Goal: Task Accomplishment & Management: Use online tool/utility

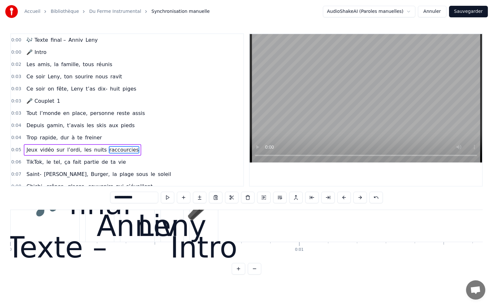
scroll to position [0, 1718]
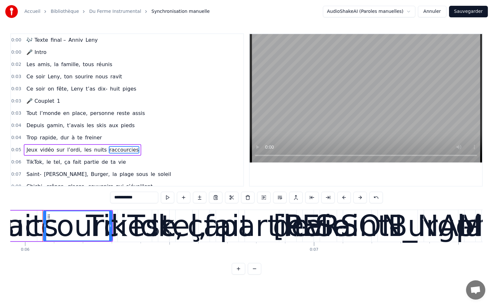
click at [137, 200] on input "**********" at bounding box center [134, 198] width 48 height 12
click at [166, 140] on div "0:04 Trop rapide, dur à te freiner" at bounding box center [127, 138] width 232 height 12
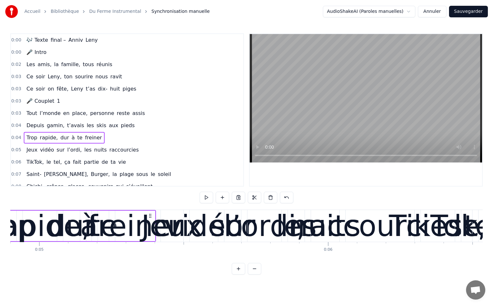
scroll to position [0, 1365]
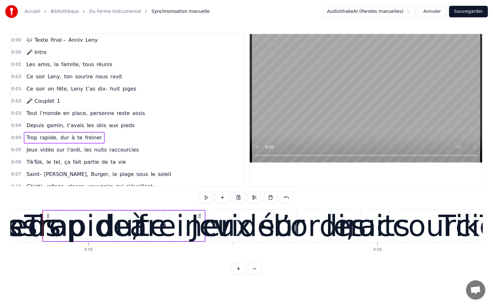
click at [76, 57] on div "0:00 🎤 Intro" at bounding box center [127, 52] width 232 height 12
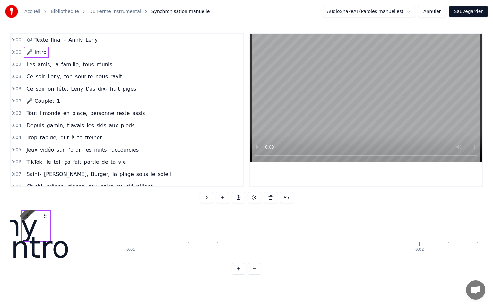
click at [82, 65] on span "tous" at bounding box center [88, 64] width 13 height 7
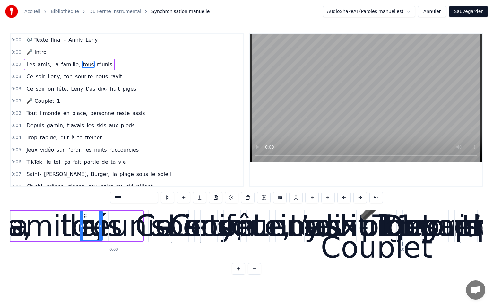
scroll to position [0, 799]
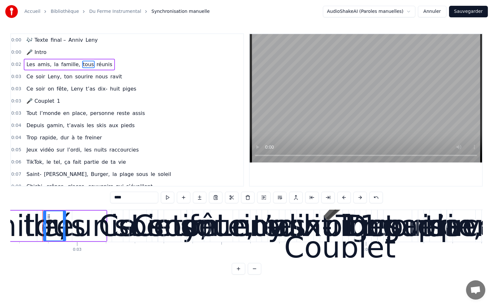
click at [17, 66] on span "0:02" at bounding box center [16, 64] width 10 height 6
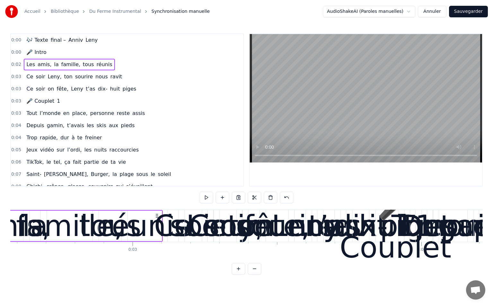
scroll to position [0, 678]
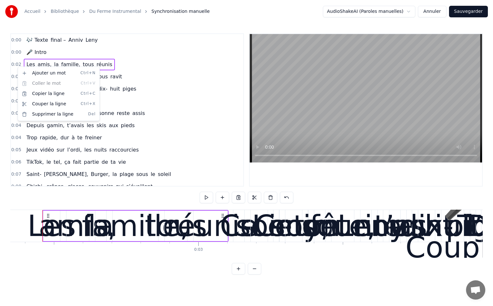
click at [185, 89] on div "0:03 Ce soir on fête, Leny t’as dix- huit piges" at bounding box center [127, 89] width 232 height 12
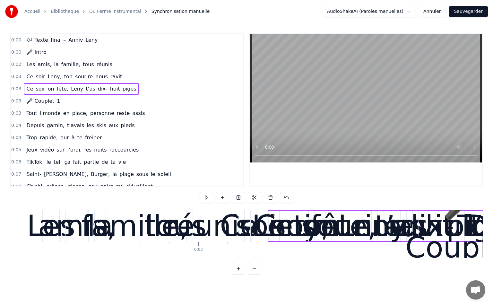
click at [90, 59] on div "Les amis, la famille, tous réunis" at bounding box center [69, 65] width 91 height 12
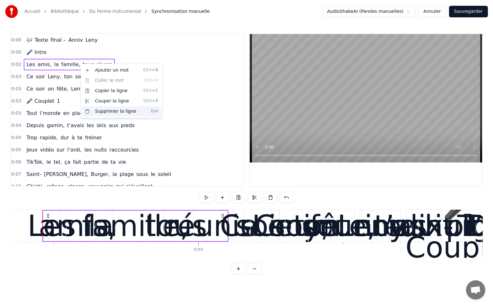
click at [102, 109] on div "Supprimer la ligne Del" at bounding box center [121, 111] width 79 height 10
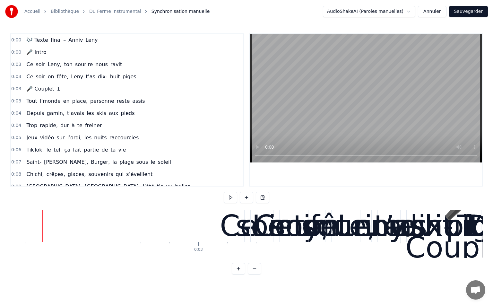
click at [78, 67] on span "sourire" at bounding box center [83, 64] width 19 height 7
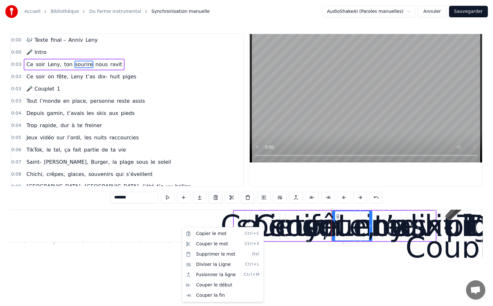
click at [174, 225] on html "Accueil Bibliothèque Du Ferme Instrumental Synchronisation manuelle AudioShakeA…" at bounding box center [246, 142] width 493 height 285
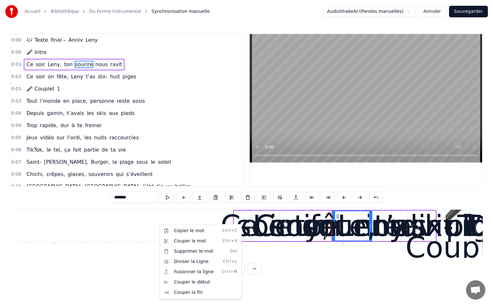
click at [132, 220] on html "Accueil Bibliothèque Du Ferme Instrumental Synchronisation manuelle AudioShakeA…" at bounding box center [246, 142] width 493 height 285
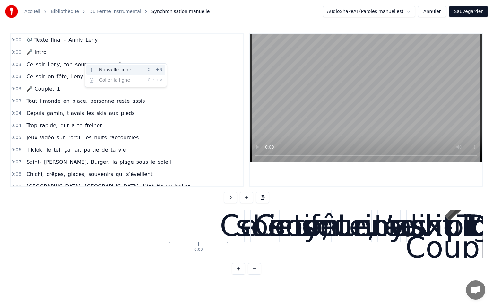
click at [102, 70] on div "Nouvelle ligne Ctrl+N" at bounding box center [125, 70] width 79 height 10
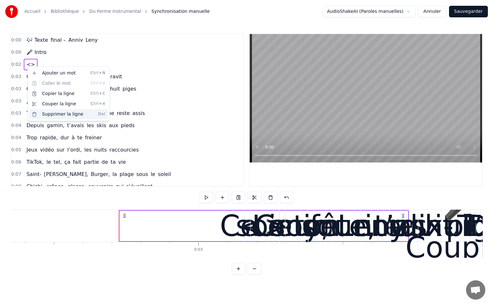
click at [70, 115] on div "Supprimer la ligne Del" at bounding box center [68, 114] width 79 height 10
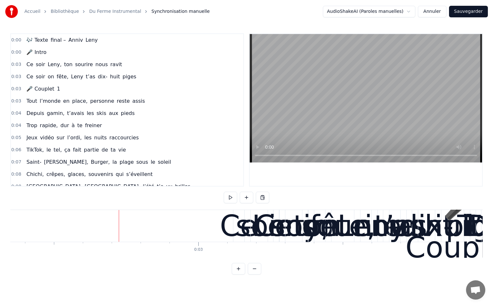
click at [119, 215] on div at bounding box center [119, 226] width 0 height 32
click at [222, 226] on div "Ce" at bounding box center [239, 225] width 38 height 43
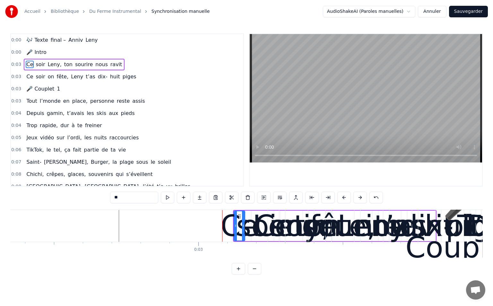
drag, startPoint x: 223, startPoint y: 238, endPoint x: 254, endPoint y: 244, distance: 32.0
click at [254, 244] on div "Ce" at bounding box center [239, 225] width 38 height 43
click at [360, 200] on button at bounding box center [359, 198] width 13 height 12
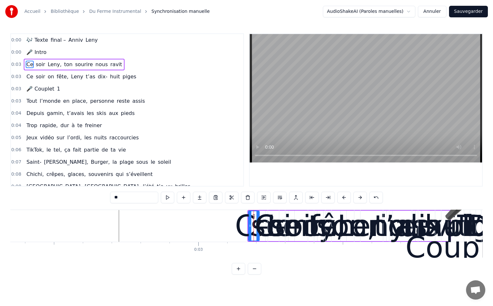
click at [360, 200] on button at bounding box center [359, 198] width 13 height 12
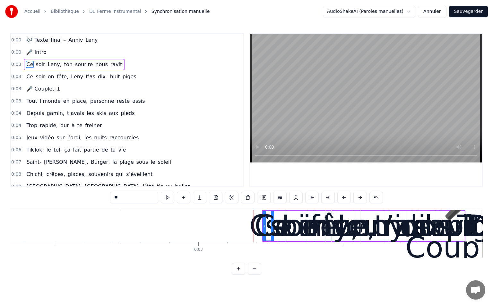
click at [360, 200] on button at bounding box center [359, 198] width 13 height 12
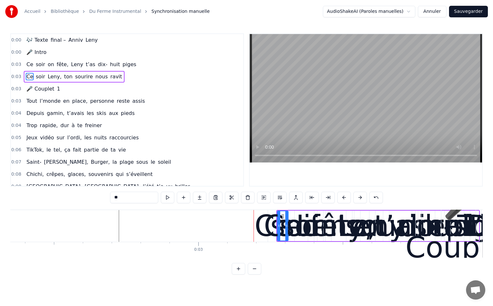
click at [360, 200] on button at bounding box center [359, 198] width 13 height 12
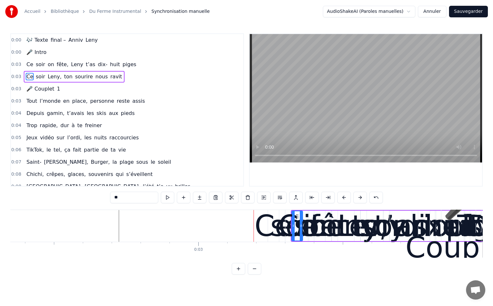
click at [360, 200] on button at bounding box center [359, 198] width 13 height 12
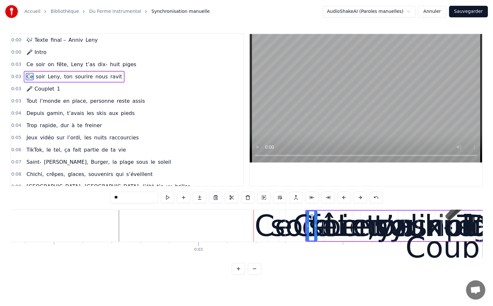
click at [360, 200] on button at bounding box center [359, 198] width 13 height 12
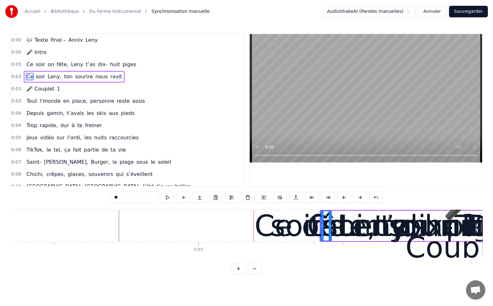
click at [360, 200] on button at bounding box center [359, 198] width 13 height 12
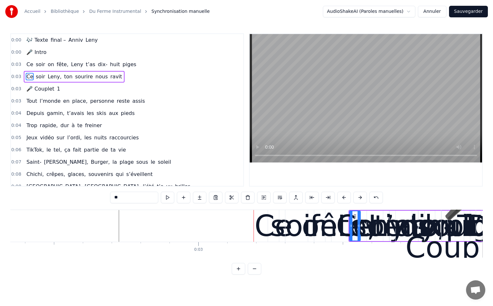
click at [360, 200] on button at bounding box center [359, 198] width 13 height 12
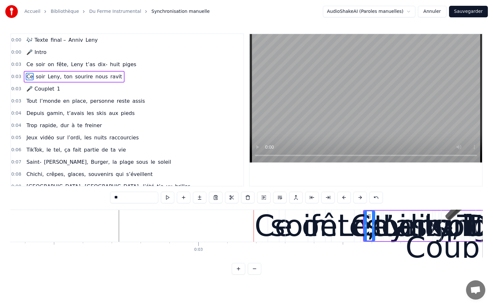
click at [360, 200] on button at bounding box center [359, 198] width 13 height 12
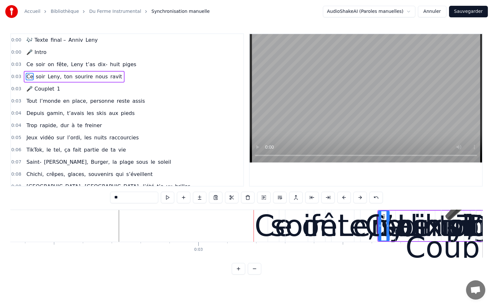
click at [360, 200] on button at bounding box center [359, 198] width 13 height 12
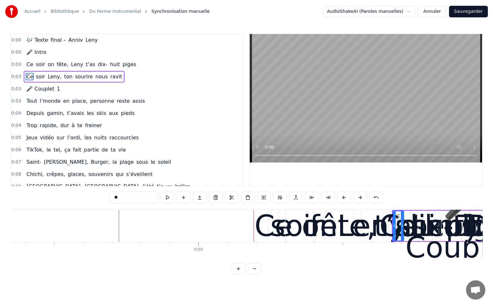
click at [360, 200] on button at bounding box center [359, 198] width 13 height 12
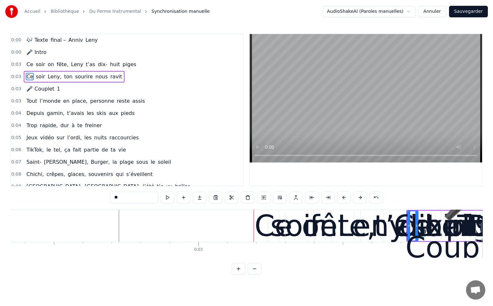
click at [360, 200] on button at bounding box center [359, 198] width 13 height 12
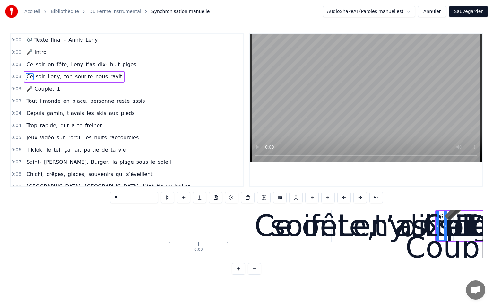
click at [360, 200] on button at bounding box center [359, 198] width 13 height 12
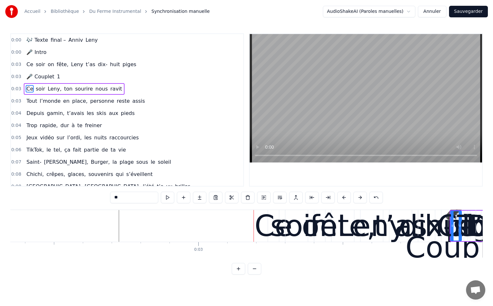
click at [360, 200] on button at bounding box center [359, 198] width 13 height 12
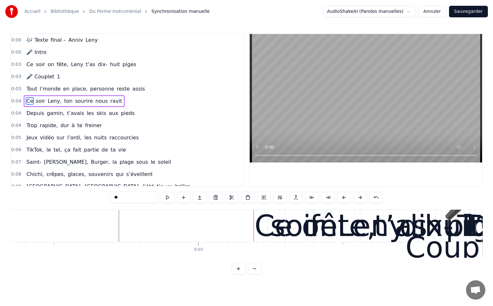
click at [360, 200] on button at bounding box center [359, 198] width 13 height 12
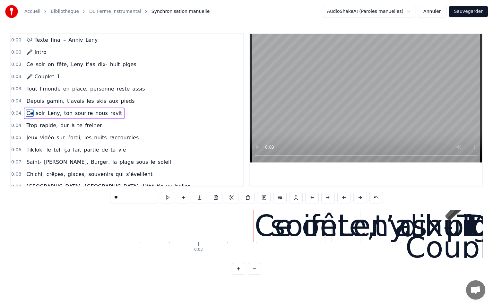
click at [361, 200] on button at bounding box center [359, 198] width 13 height 12
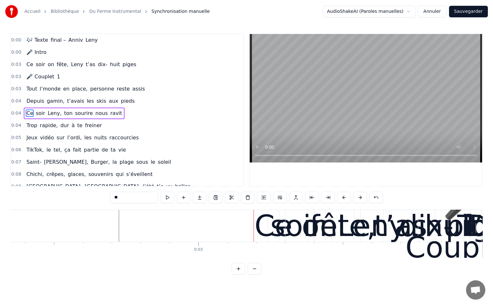
click at [361, 200] on button at bounding box center [359, 198] width 13 height 12
click at [56, 90] on div "Tout l’monde en place, personne reste assis" at bounding box center [86, 89] width 124 height 12
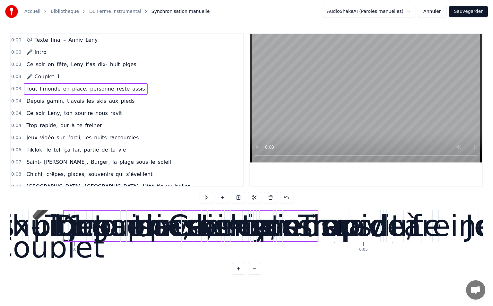
scroll to position [0, 1111]
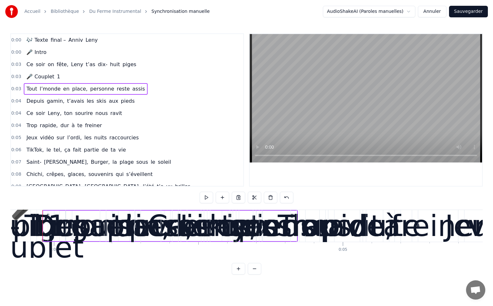
click at [63, 87] on span "en" at bounding box center [67, 88] width 8 height 7
click at [29, 88] on span "Tout" at bounding box center [32, 88] width 12 height 7
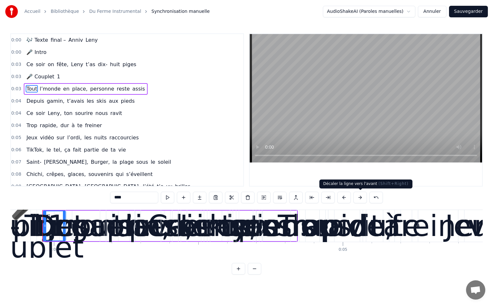
click at [358, 196] on button at bounding box center [359, 198] width 13 height 12
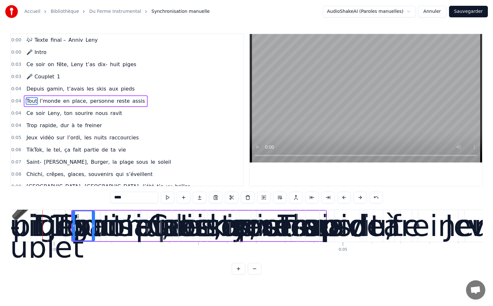
click at [358, 196] on button at bounding box center [359, 198] width 13 height 12
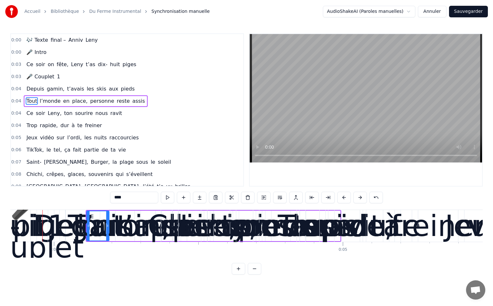
click at [358, 196] on button at bounding box center [359, 198] width 13 height 12
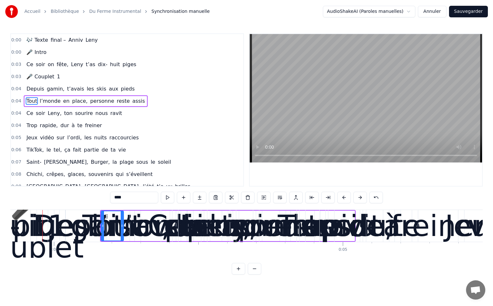
click at [358, 196] on button at bounding box center [359, 198] width 13 height 12
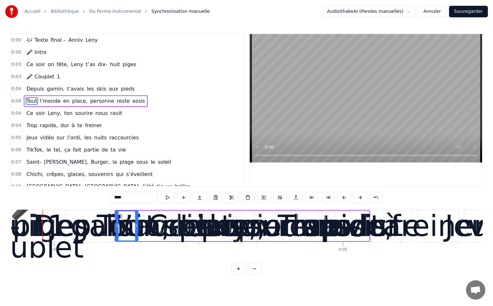
click at [358, 196] on button at bounding box center [359, 198] width 13 height 12
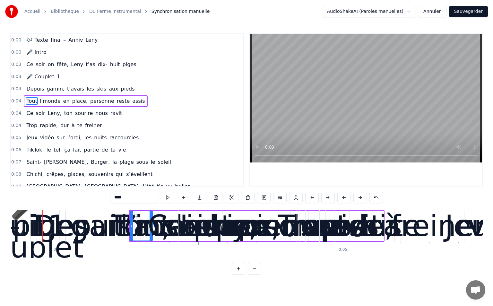
click at [358, 196] on button at bounding box center [359, 198] width 13 height 12
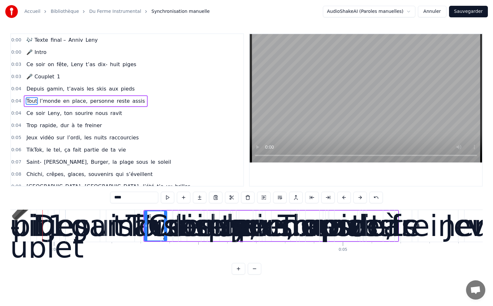
click at [358, 196] on button at bounding box center [359, 198] width 13 height 12
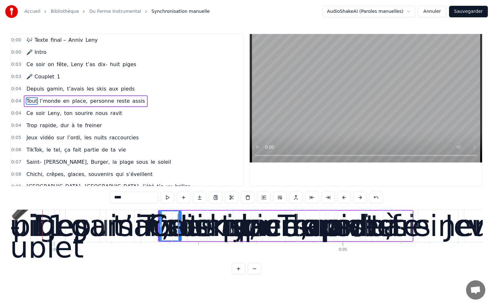
click at [358, 196] on button at bounding box center [359, 198] width 13 height 12
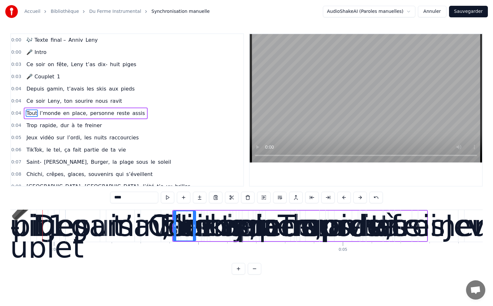
click at [358, 196] on button at bounding box center [359, 198] width 13 height 12
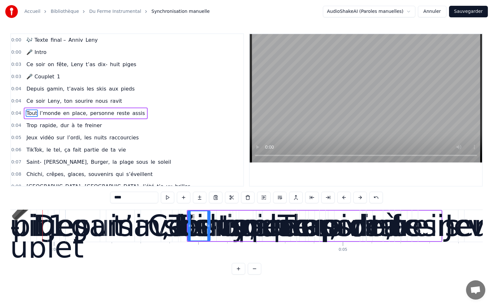
click at [358, 196] on button at bounding box center [359, 198] width 13 height 12
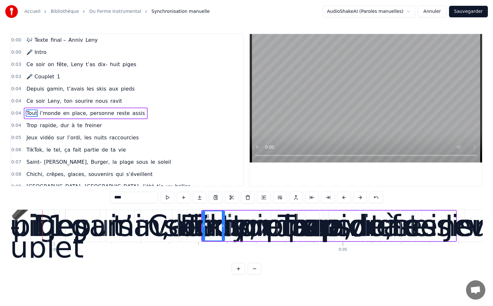
click at [358, 196] on button at bounding box center [359, 198] width 13 height 12
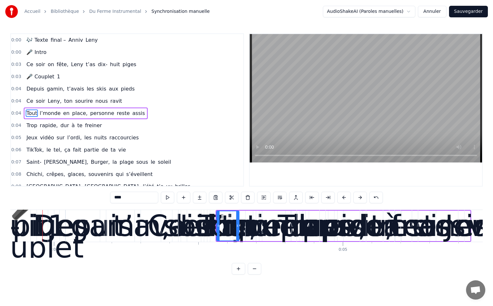
click at [358, 196] on button at bounding box center [359, 198] width 13 height 12
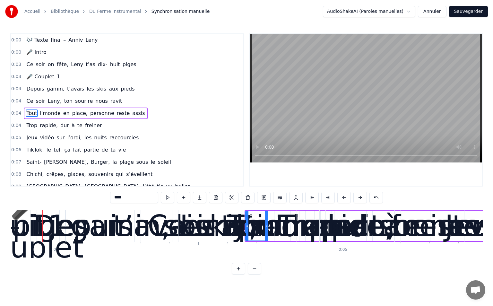
click at [358, 196] on button at bounding box center [359, 198] width 13 height 12
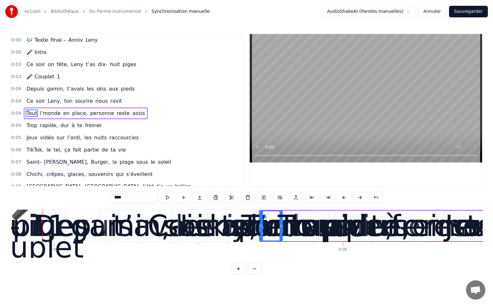
click at [358, 196] on button at bounding box center [359, 198] width 13 height 12
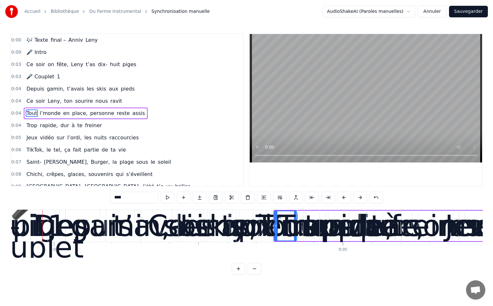
click at [358, 196] on button at bounding box center [359, 198] width 13 height 12
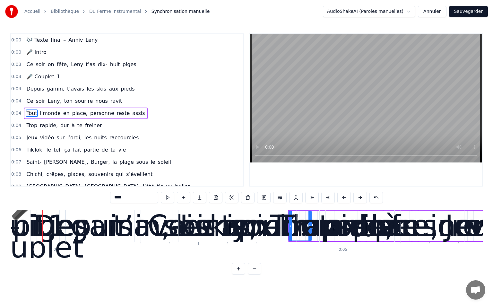
click at [358, 196] on button at bounding box center [359, 198] width 13 height 12
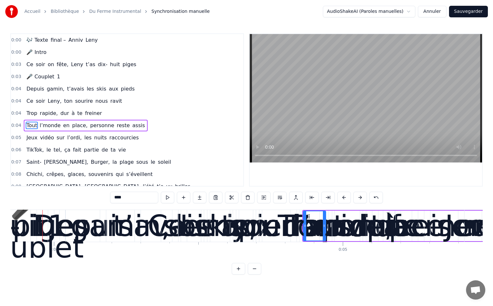
click at [358, 196] on button at bounding box center [359, 198] width 13 height 12
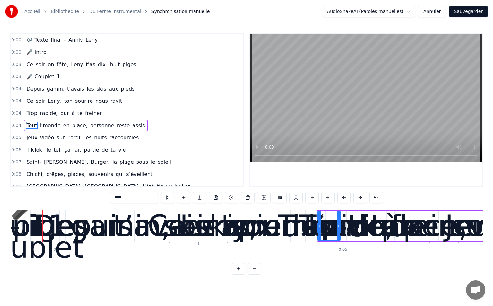
click at [358, 196] on button at bounding box center [359, 198] width 13 height 12
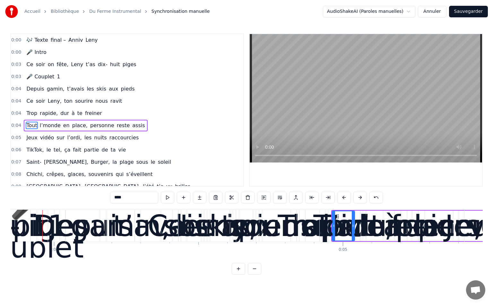
click at [358, 196] on button at bounding box center [359, 198] width 13 height 12
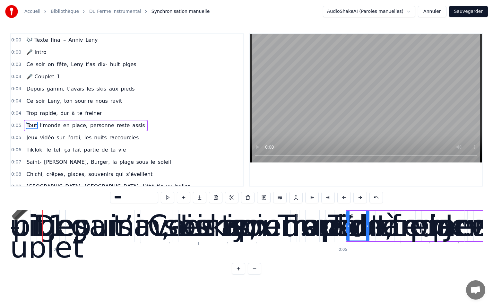
click at [358, 196] on button at bounding box center [359, 198] width 13 height 12
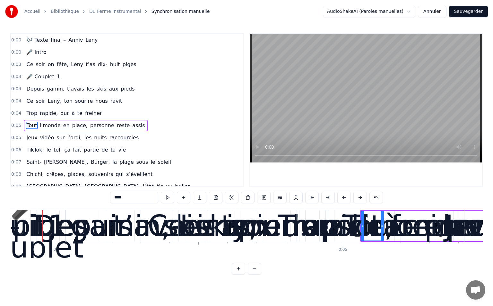
click at [358, 196] on button at bounding box center [359, 198] width 13 height 12
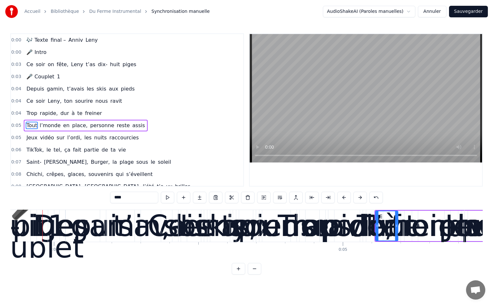
click at [358, 196] on button at bounding box center [359, 198] width 13 height 12
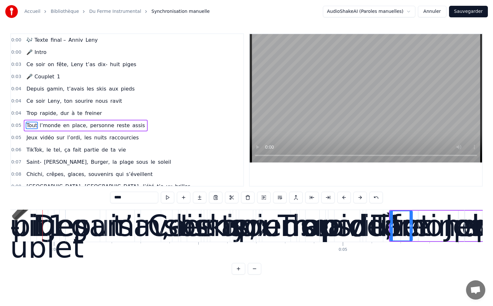
click at [358, 196] on button at bounding box center [359, 198] width 13 height 12
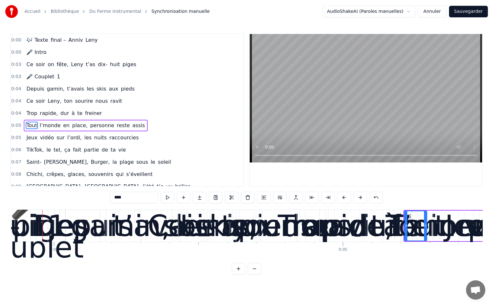
click at [358, 196] on button at bounding box center [359, 198] width 13 height 12
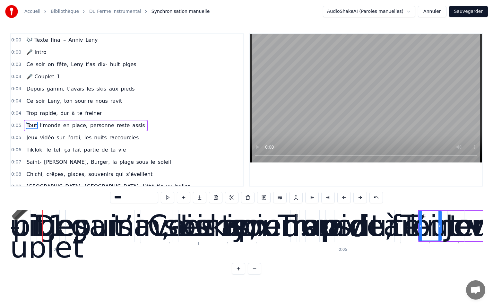
click at [358, 196] on button at bounding box center [359, 198] width 13 height 12
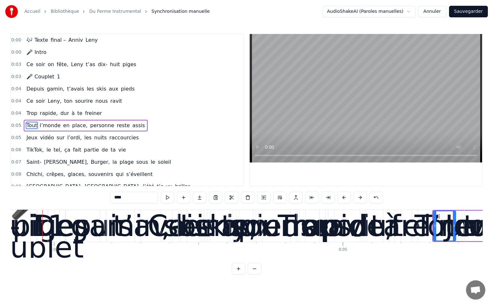
click at [357, 196] on button at bounding box center [359, 198] width 13 height 12
click at [356, 197] on button at bounding box center [359, 198] width 13 height 12
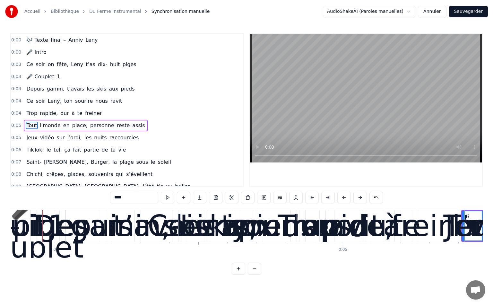
click at [356, 197] on button at bounding box center [359, 198] width 13 height 12
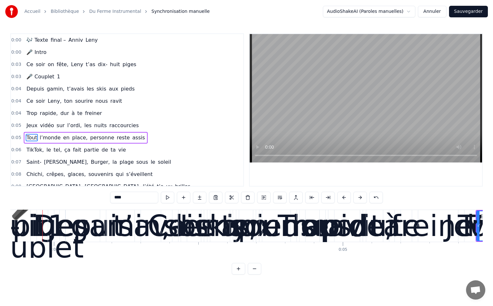
click at [356, 197] on button at bounding box center [359, 198] width 13 height 12
click at [33, 91] on span "Depuis" at bounding box center [35, 88] width 19 height 7
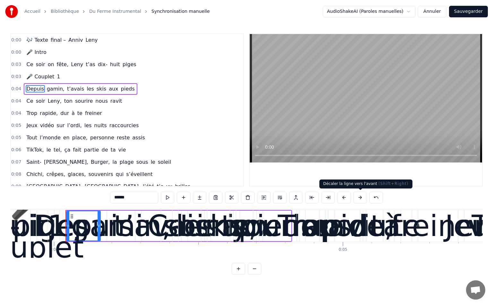
click at [361, 196] on button at bounding box center [359, 198] width 13 height 12
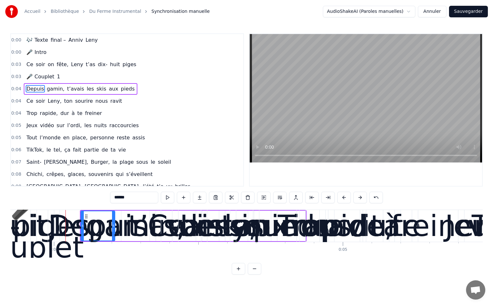
click at [361, 196] on button at bounding box center [359, 198] width 13 height 12
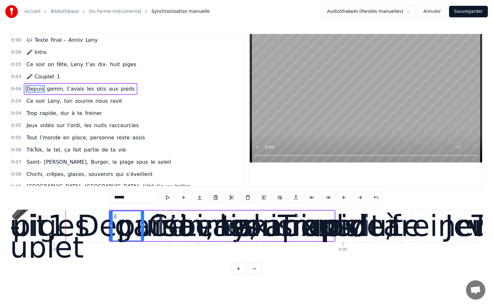
click at [361, 196] on button at bounding box center [359, 198] width 13 height 12
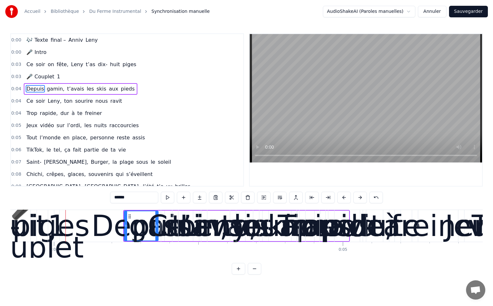
click at [361, 196] on button at bounding box center [359, 198] width 13 height 12
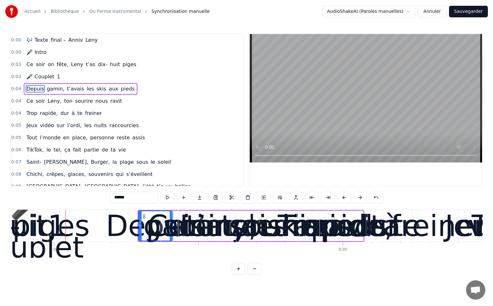
click at [361, 196] on button at bounding box center [359, 198] width 13 height 12
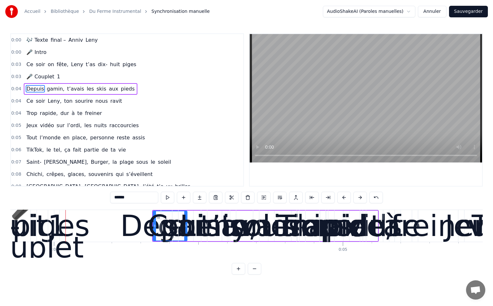
click at [361, 196] on button at bounding box center [359, 198] width 13 height 12
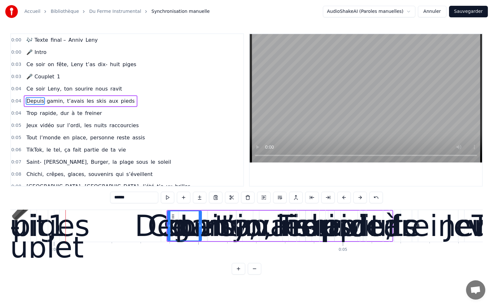
click at [361, 196] on button at bounding box center [359, 198] width 13 height 12
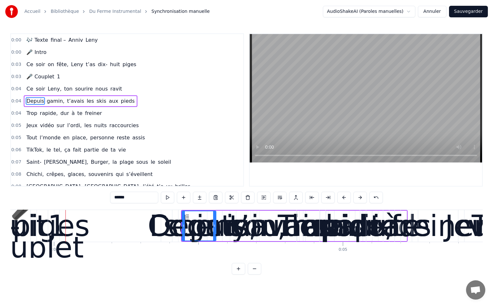
click at [361, 196] on button at bounding box center [359, 198] width 13 height 12
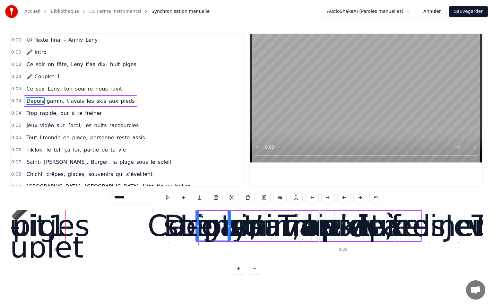
click at [361, 196] on button at bounding box center [359, 198] width 13 height 12
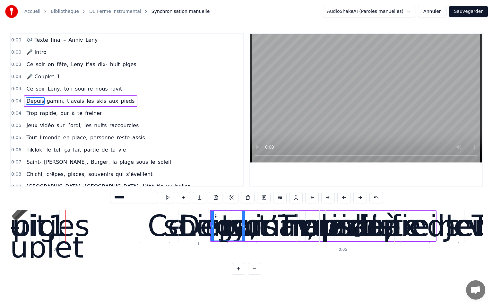
click at [361, 196] on button at bounding box center [359, 198] width 13 height 12
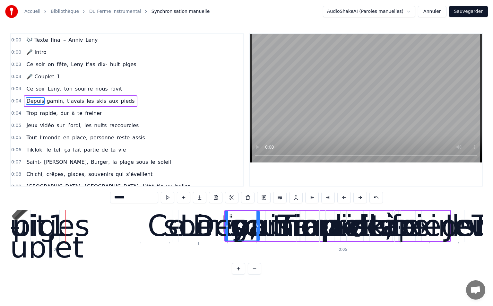
click at [361, 196] on button at bounding box center [359, 198] width 13 height 12
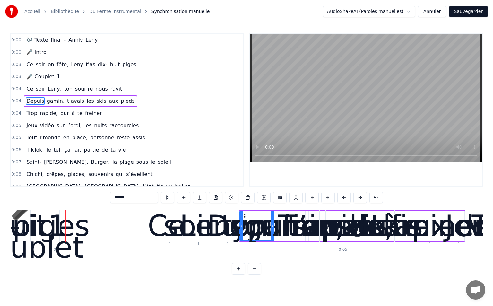
click at [361, 196] on button at bounding box center [359, 198] width 13 height 12
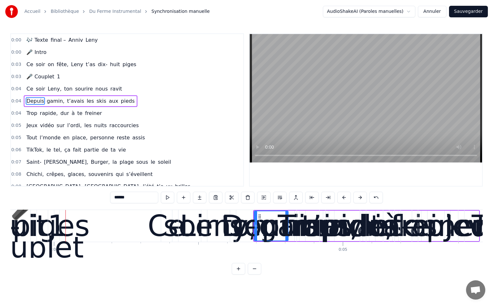
click at [361, 196] on button at bounding box center [359, 198] width 13 height 12
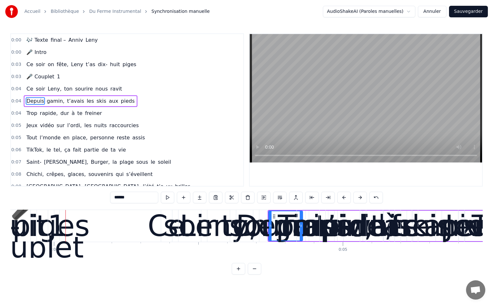
click at [361, 196] on button at bounding box center [359, 198] width 13 height 12
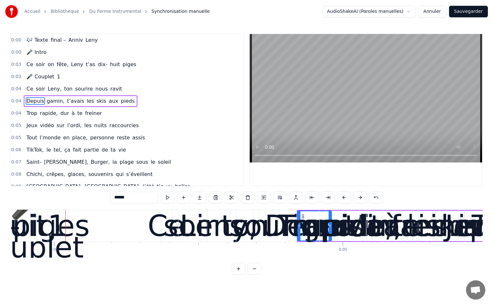
click at [361, 196] on button at bounding box center [359, 198] width 13 height 12
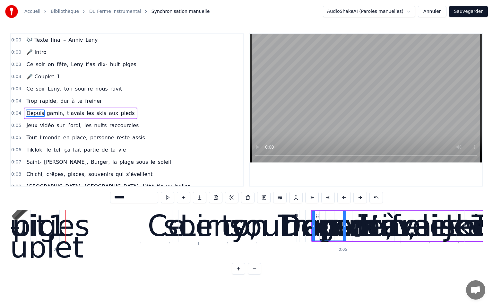
click at [361, 196] on button at bounding box center [359, 198] width 13 height 12
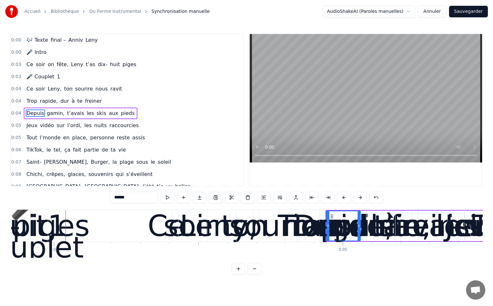
click at [361, 196] on button at bounding box center [359, 198] width 13 height 12
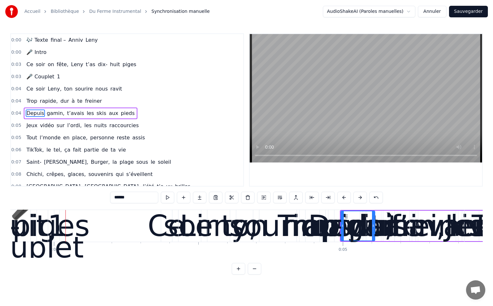
click at [361, 196] on button at bounding box center [359, 198] width 13 height 12
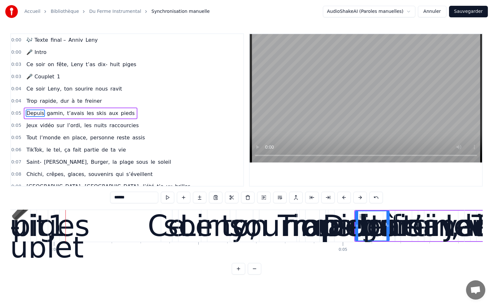
click at [361, 196] on button at bounding box center [359, 198] width 13 height 12
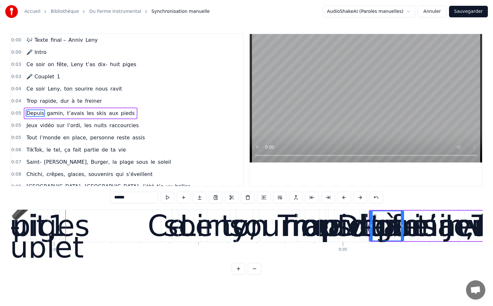
click at [361, 196] on button at bounding box center [359, 198] width 13 height 12
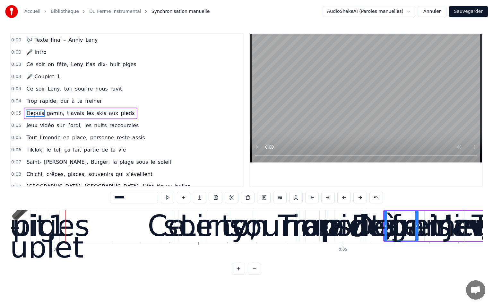
click at [361, 196] on button at bounding box center [359, 198] width 13 height 12
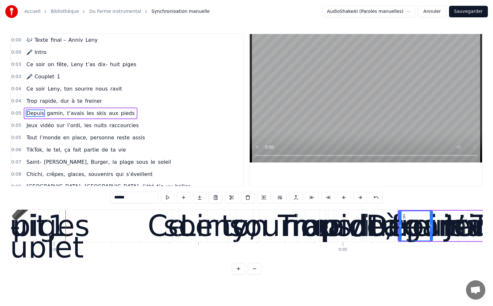
click at [361, 196] on button at bounding box center [359, 198] width 13 height 12
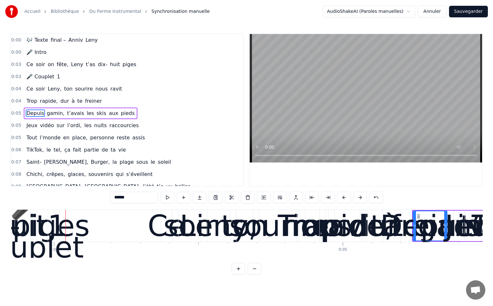
click at [48, 101] on span "rapide," at bounding box center [48, 100] width 19 height 7
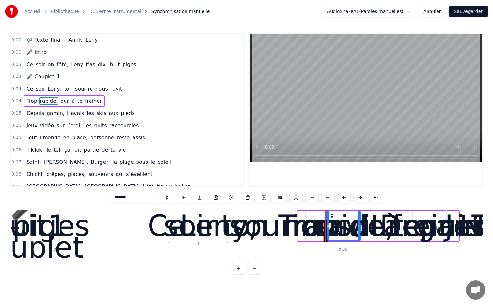
click at [28, 104] on span "Trop" at bounding box center [32, 100] width 12 height 7
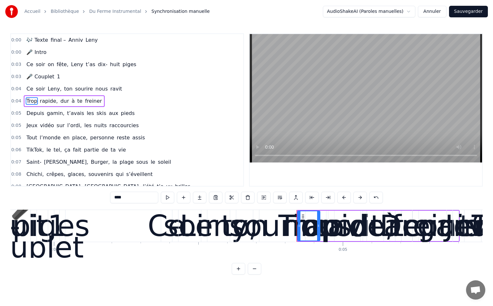
click at [355, 196] on button at bounding box center [359, 198] width 13 height 12
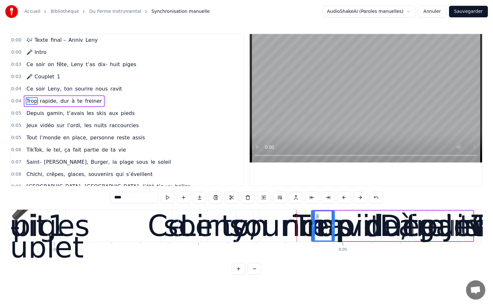
click at [355, 196] on button at bounding box center [359, 198] width 13 height 12
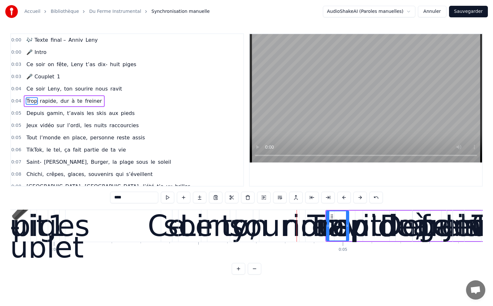
click at [355, 196] on button at bounding box center [359, 198] width 13 height 12
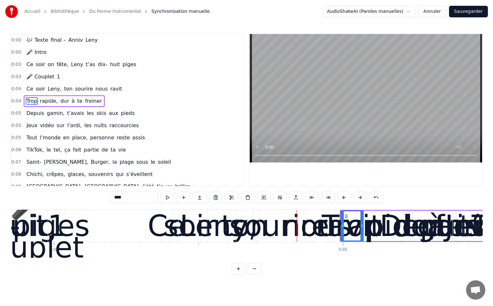
click at [355, 196] on button at bounding box center [359, 198] width 13 height 12
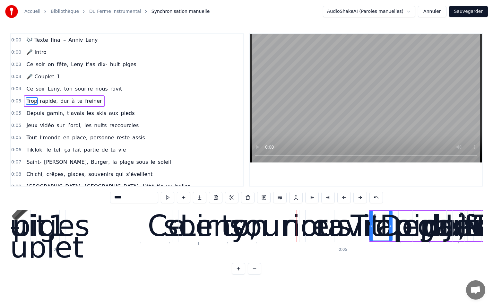
click at [355, 196] on button at bounding box center [359, 198] width 13 height 12
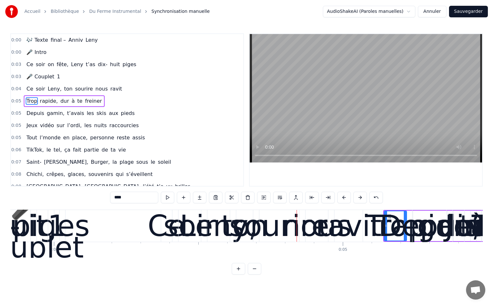
click at [355, 196] on button at bounding box center [359, 198] width 13 height 12
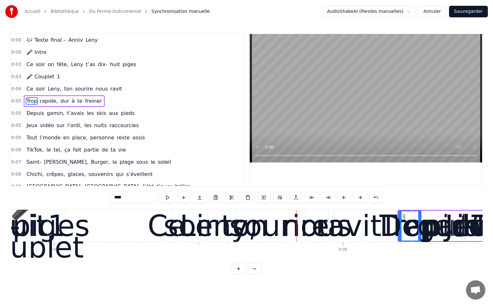
click at [355, 196] on button at bounding box center [359, 198] width 13 height 12
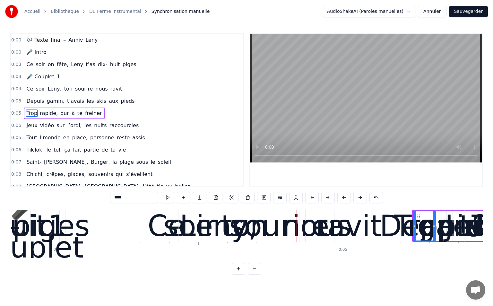
click at [355, 196] on button at bounding box center [359, 198] width 13 height 12
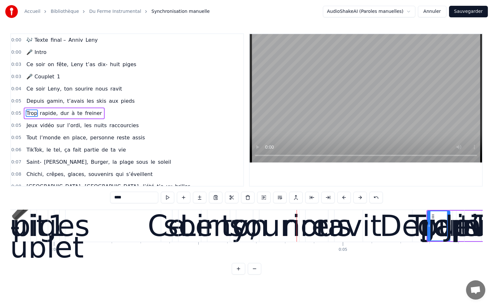
click at [355, 196] on button at bounding box center [359, 198] width 13 height 12
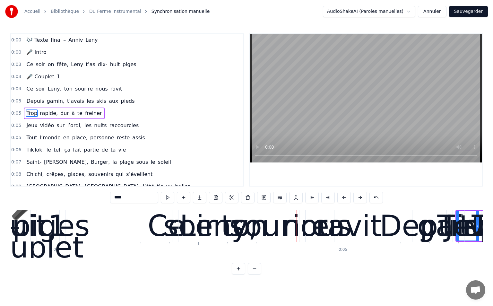
click at [49, 89] on span "Leny," at bounding box center [54, 88] width 15 height 7
type input "*****"
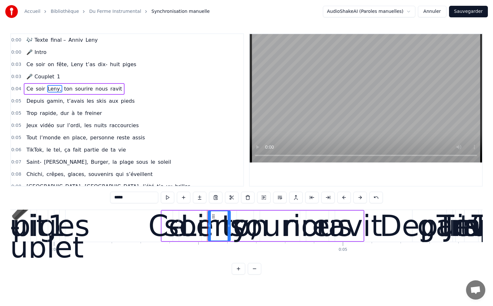
click at [57, 90] on div "Ce soir Leny, ton sourire nous ravit" at bounding box center [74, 89] width 101 height 12
click at [56, 88] on div "Ce soir Leny, ton sourire nous ravit" at bounding box center [74, 89] width 101 height 12
click at [55, 89] on span "Leny," at bounding box center [54, 88] width 15 height 7
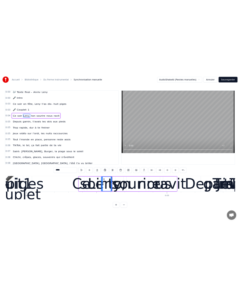
scroll to position [0, 0]
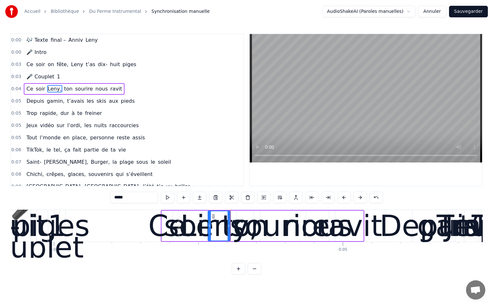
click at [190, 87] on div "0:04 Ce soir Leny, ton sourire nous ravit" at bounding box center [127, 89] width 232 height 12
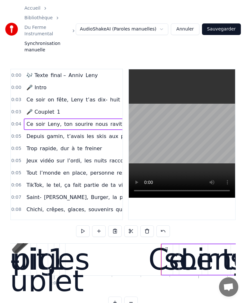
click at [27, 120] on span "Ce" at bounding box center [30, 123] width 8 height 7
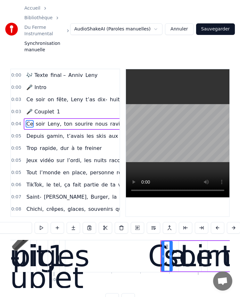
click at [26, 96] on span "Ce" at bounding box center [30, 99] width 8 height 7
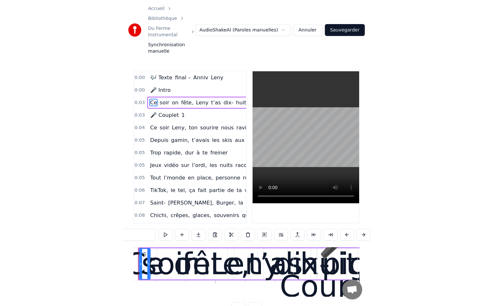
scroll to position [0, 903]
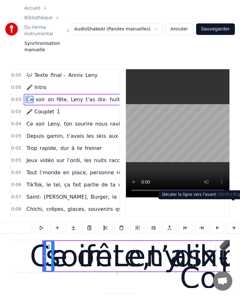
click at [230, 222] on button at bounding box center [233, 228] width 13 height 12
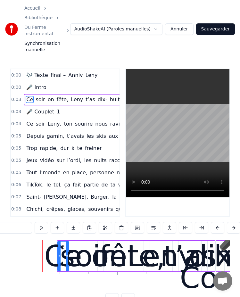
click at [230, 222] on button at bounding box center [233, 228] width 13 height 12
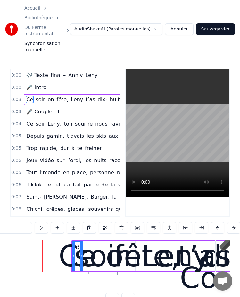
click at [230, 222] on button at bounding box center [233, 228] width 13 height 12
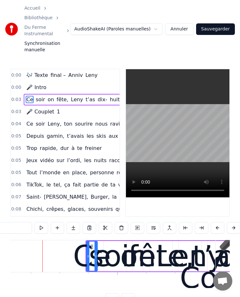
click at [230, 222] on button at bounding box center [233, 228] width 13 height 12
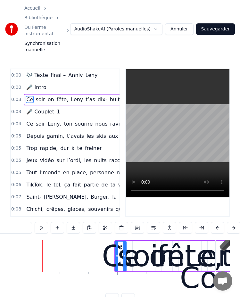
click at [230, 222] on button at bounding box center [233, 228] width 13 height 12
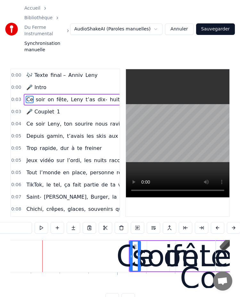
click at [230, 222] on button at bounding box center [233, 228] width 13 height 12
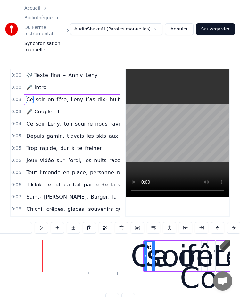
click at [230, 222] on button at bounding box center [233, 228] width 13 height 12
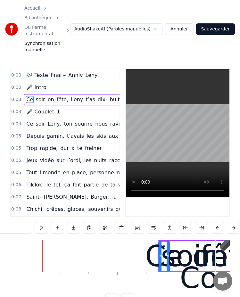
click at [230, 222] on button at bounding box center [233, 228] width 13 height 12
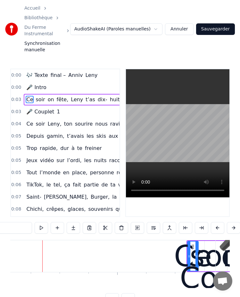
click at [230, 222] on button at bounding box center [233, 228] width 13 height 12
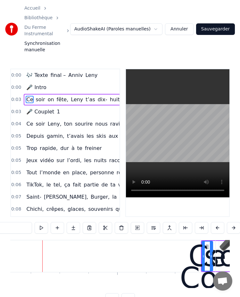
click at [230, 222] on button at bounding box center [233, 228] width 13 height 12
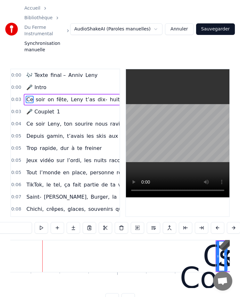
click at [230, 222] on button at bounding box center [233, 228] width 13 height 12
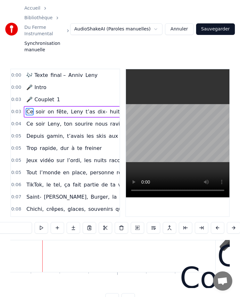
click at [230, 222] on button at bounding box center [233, 228] width 13 height 12
click at [229, 222] on button at bounding box center [233, 228] width 13 height 12
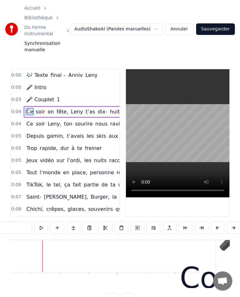
click at [229, 222] on button at bounding box center [233, 228] width 13 height 12
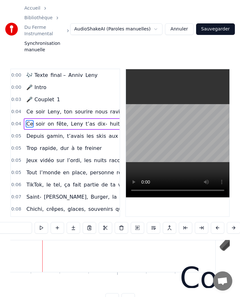
click at [229, 222] on button at bounding box center [233, 228] width 13 height 12
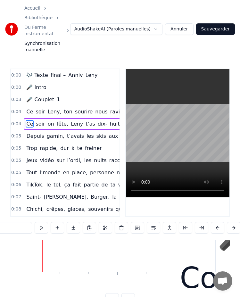
click at [229, 222] on button at bounding box center [233, 228] width 13 height 12
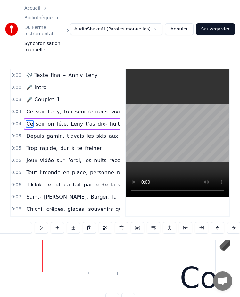
click at [229, 222] on button at bounding box center [233, 228] width 13 height 12
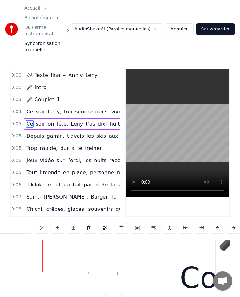
click at [229, 222] on button at bounding box center [233, 228] width 13 height 12
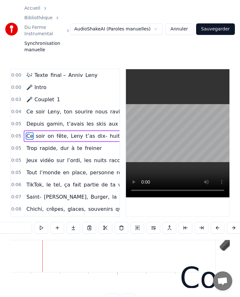
click at [229, 222] on button at bounding box center [233, 228] width 13 height 12
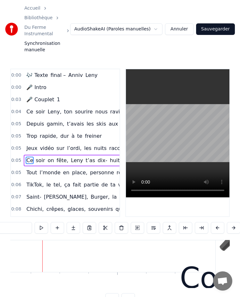
click at [229, 222] on button at bounding box center [233, 228] width 13 height 12
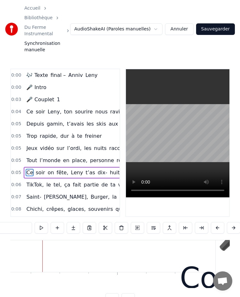
click at [229, 222] on button at bounding box center [233, 228] width 13 height 12
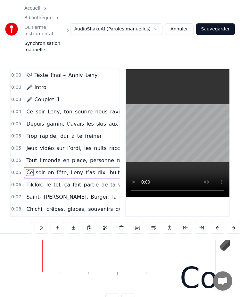
click at [229, 222] on button at bounding box center [233, 228] width 13 height 12
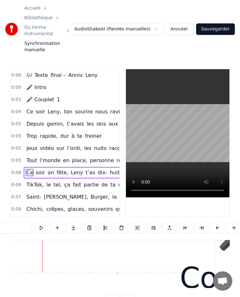
click at [229, 222] on button at bounding box center [233, 228] width 13 height 12
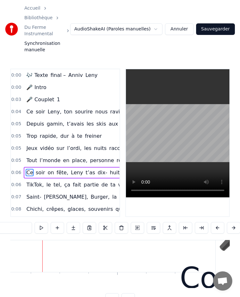
click at [229, 222] on button at bounding box center [233, 228] width 13 height 12
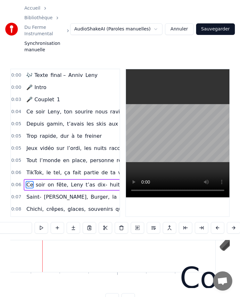
click at [229, 222] on button at bounding box center [233, 228] width 13 height 12
click at [228, 222] on button at bounding box center [233, 228] width 13 height 12
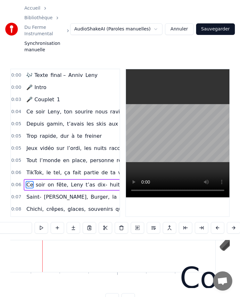
click at [228, 222] on button at bounding box center [233, 228] width 13 height 12
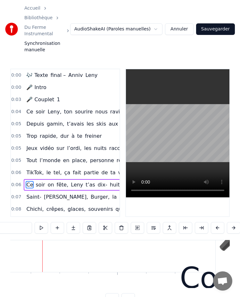
click at [228, 222] on button at bounding box center [233, 228] width 13 height 12
click at [229, 222] on button at bounding box center [233, 228] width 13 height 12
click at [233, 222] on button at bounding box center [233, 228] width 13 height 12
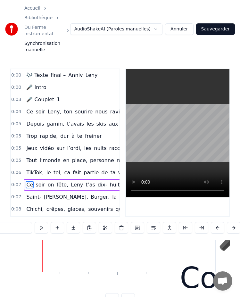
click at [233, 222] on button at bounding box center [233, 228] width 13 height 12
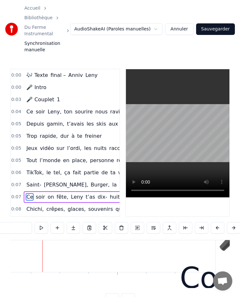
click at [233, 222] on button at bounding box center [233, 228] width 13 height 12
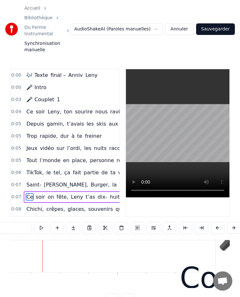
click at [233, 222] on button at bounding box center [233, 228] width 13 height 12
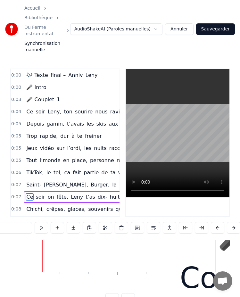
click at [233, 222] on button at bounding box center [233, 228] width 13 height 12
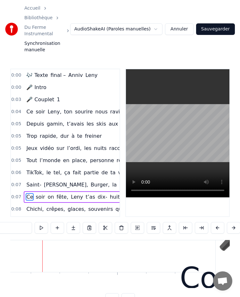
click at [233, 222] on button at bounding box center [233, 228] width 13 height 12
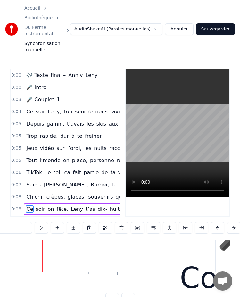
click at [233, 222] on button at bounding box center [233, 228] width 13 height 12
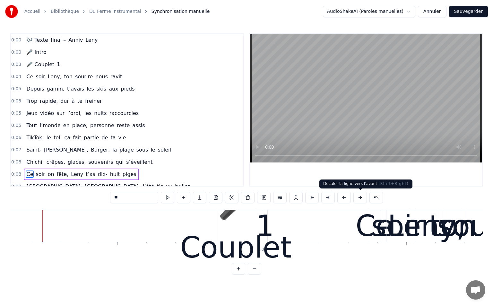
click at [362, 205] on div "0:00 🎶 Texte final – [PERSON_NAME] 0:00 🎤 Intro 0:03 🎤 Couplet 1 0:04 Ce soir L…" at bounding box center [246, 153] width 472 height 241
click at [361, 198] on button at bounding box center [359, 198] width 13 height 12
click at [359, 198] on button at bounding box center [359, 198] width 13 height 12
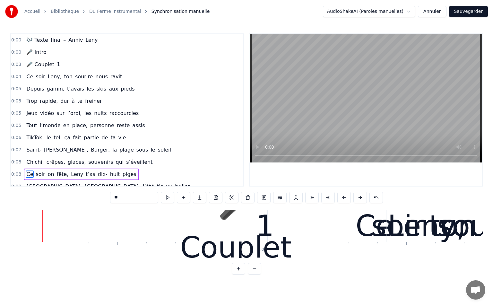
click at [359, 198] on button at bounding box center [359, 198] width 13 height 12
click at [360, 198] on button at bounding box center [359, 198] width 13 height 12
click at [361, 198] on button at bounding box center [359, 198] width 13 height 12
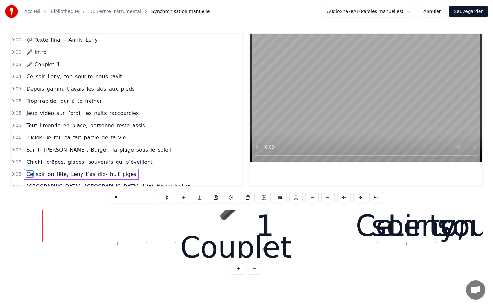
click at [361, 198] on button at bounding box center [359, 198] width 13 height 12
click at [362, 198] on button at bounding box center [359, 198] width 13 height 12
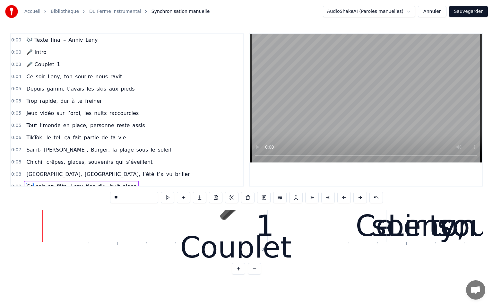
click at [362, 198] on button at bounding box center [359, 198] width 13 height 12
click at [254, 271] on button at bounding box center [254, 269] width 13 height 12
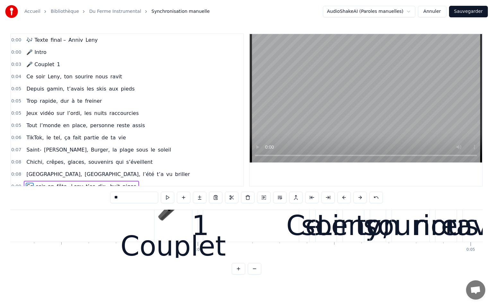
click at [254, 271] on button at bounding box center [254, 269] width 13 height 12
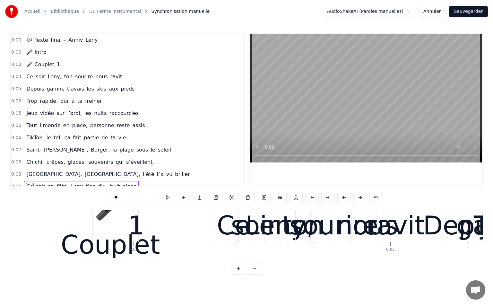
click at [254, 271] on button at bounding box center [254, 269] width 13 height 12
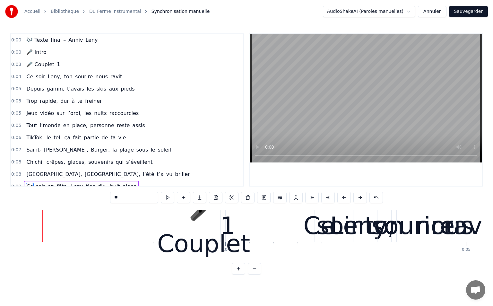
click at [254, 271] on button at bounding box center [254, 269] width 13 height 12
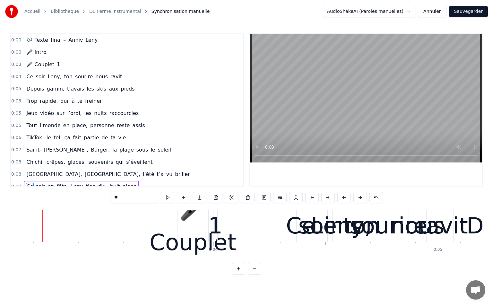
click at [254, 271] on button at bounding box center [254, 269] width 13 height 12
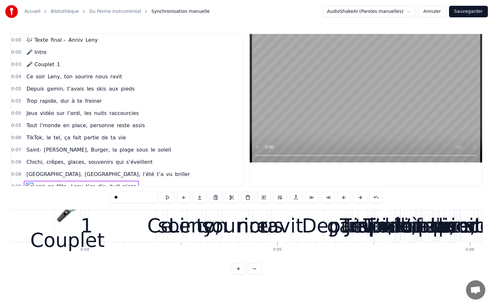
click at [254, 272] on button at bounding box center [254, 269] width 13 height 12
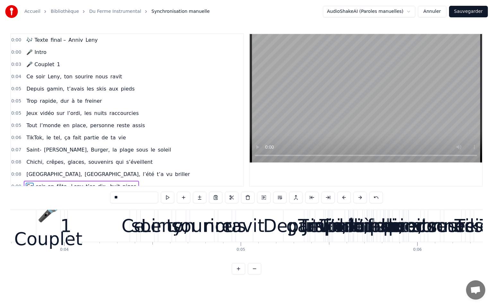
click at [254, 272] on button at bounding box center [254, 269] width 13 height 12
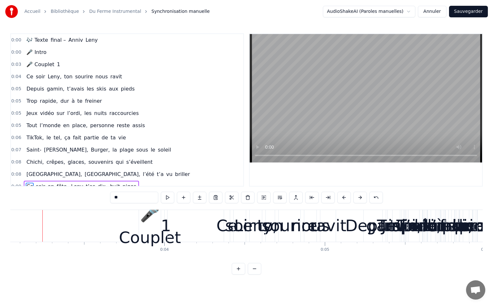
click at [254, 272] on button at bounding box center [254, 269] width 13 height 12
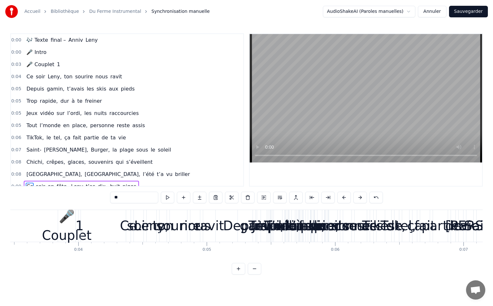
click at [254, 272] on button at bounding box center [254, 269] width 13 height 12
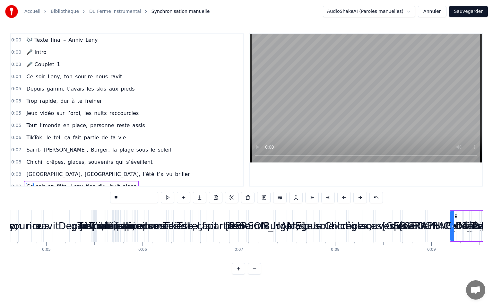
click at [254, 272] on button at bounding box center [254, 269] width 13 height 12
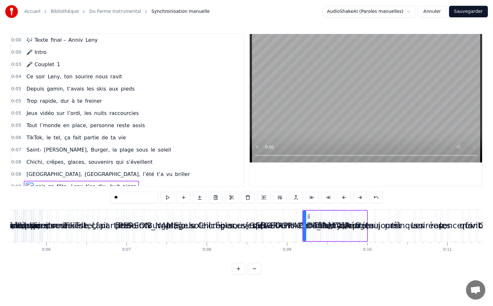
click at [254, 272] on button at bounding box center [254, 269] width 13 height 12
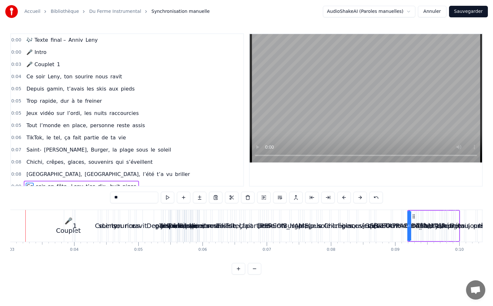
scroll to position [0, 176]
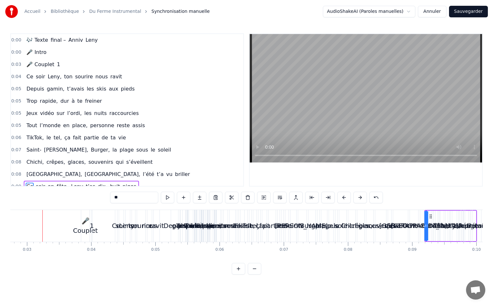
click at [255, 273] on button at bounding box center [254, 269] width 13 height 12
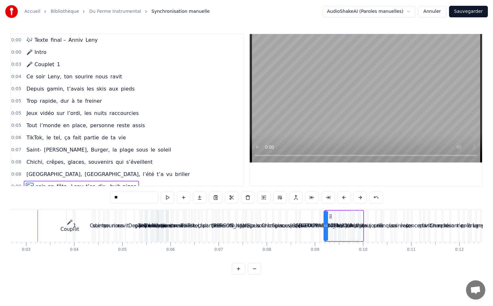
click at [255, 273] on button at bounding box center [254, 269] width 13 height 12
click at [255, 273] on div at bounding box center [247, 269] width 30 height 12
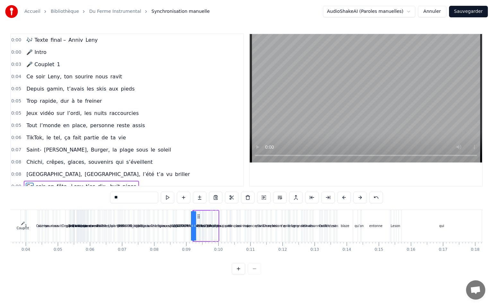
scroll to position [0, 72]
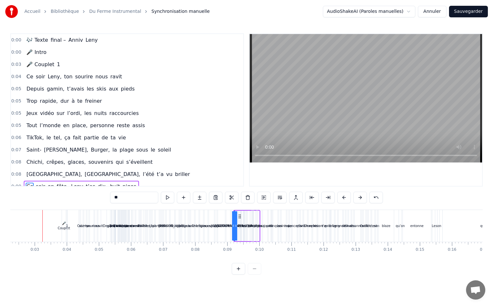
click at [255, 273] on div at bounding box center [247, 269] width 30 height 12
click at [357, 199] on button at bounding box center [359, 198] width 13 height 12
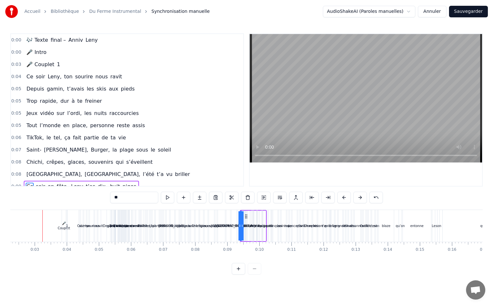
click at [357, 199] on button at bounding box center [359, 198] width 13 height 12
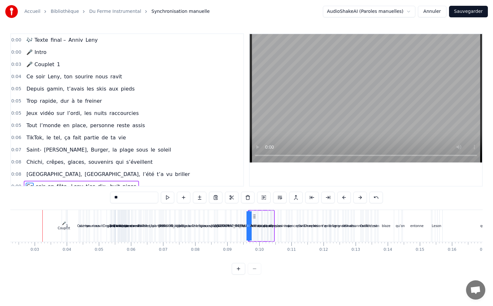
click at [358, 199] on button at bounding box center [359, 198] width 13 height 12
click at [358, 198] on button at bounding box center [359, 198] width 13 height 12
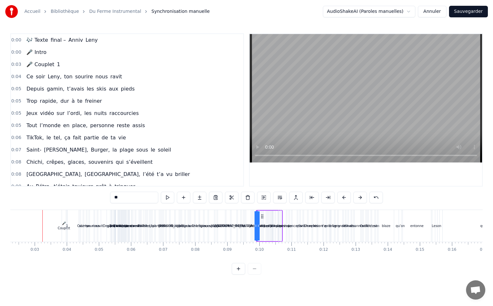
click at [358, 198] on button at bounding box center [359, 198] width 13 height 12
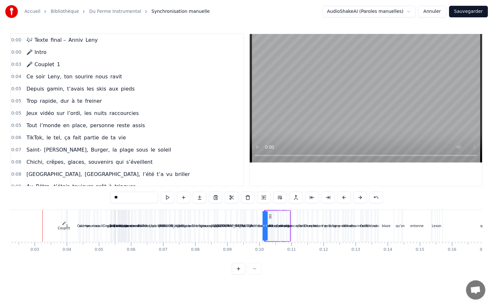
click at [358, 198] on button at bounding box center [359, 198] width 13 height 12
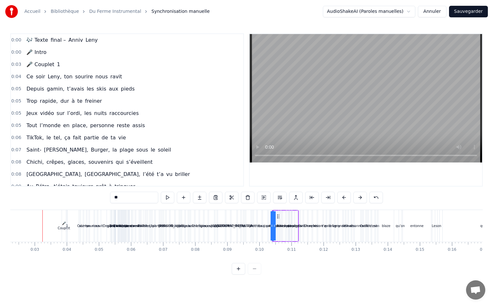
click at [359, 198] on button at bounding box center [359, 198] width 13 height 12
click at [358, 198] on button at bounding box center [359, 198] width 13 height 12
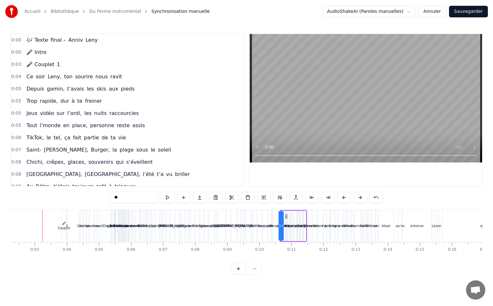
click at [358, 198] on button at bounding box center [359, 198] width 13 height 12
click at [357, 198] on button at bounding box center [359, 198] width 13 height 12
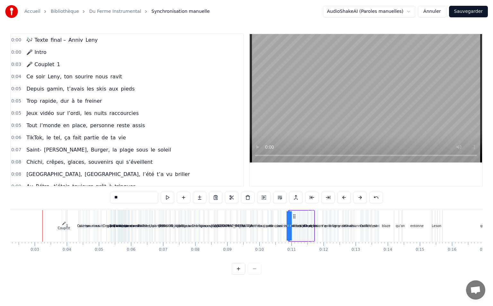
click at [357, 198] on button at bounding box center [359, 198] width 13 height 12
click at [357, 199] on button at bounding box center [359, 198] width 13 height 12
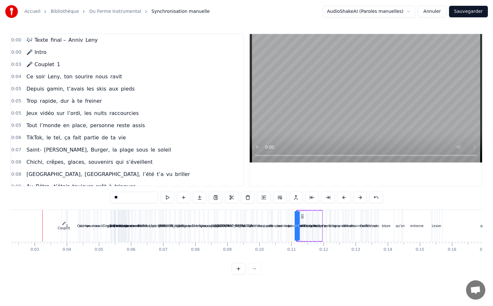
click at [357, 199] on button at bounding box center [359, 198] width 13 height 12
click at [357, 198] on button at bounding box center [359, 198] width 13 height 12
click at [356, 198] on button at bounding box center [359, 198] width 13 height 12
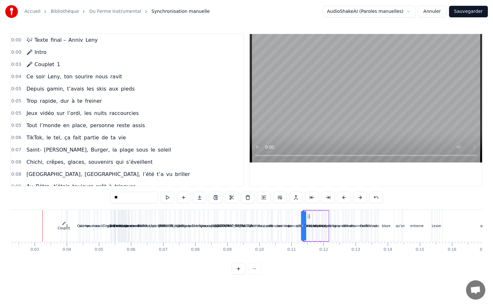
click at [356, 198] on button at bounding box center [359, 198] width 13 height 12
click at [355, 198] on button at bounding box center [359, 198] width 13 height 12
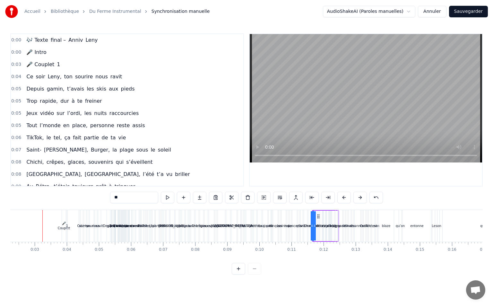
click at [355, 198] on button at bounding box center [359, 198] width 13 height 12
click at [357, 198] on button at bounding box center [359, 198] width 13 height 12
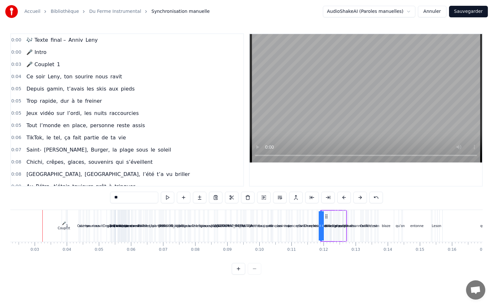
click at [357, 197] on button at bounding box center [359, 198] width 13 height 12
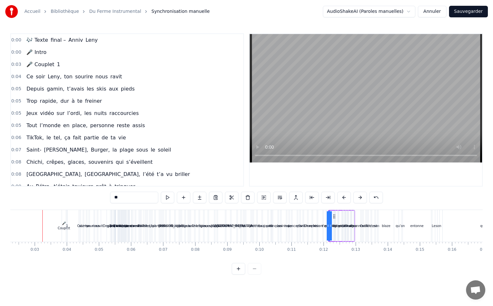
click at [357, 197] on button at bounding box center [359, 198] width 13 height 12
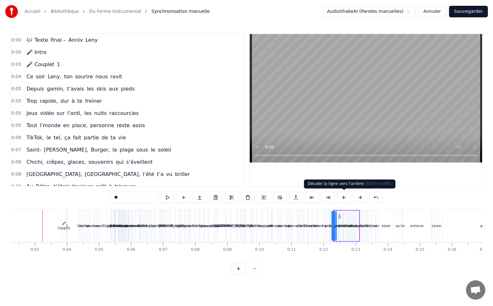
click at [349, 196] on button at bounding box center [343, 198] width 13 height 12
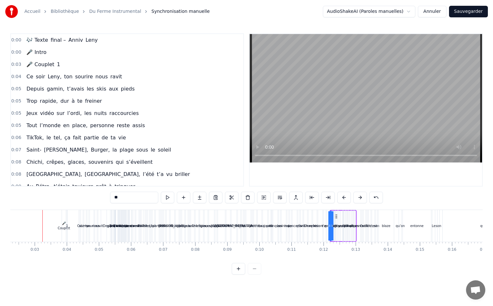
click at [349, 196] on button at bounding box center [343, 198] width 13 height 12
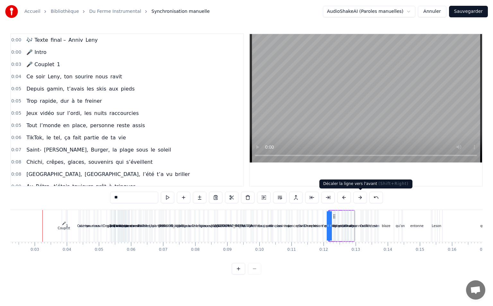
click at [360, 195] on button at bounding box center [359, 198] width 13 height 12
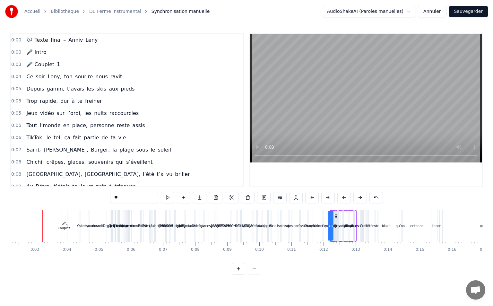
click at [360, 195] on button at bounding box center [359, 198] width 13 height 12
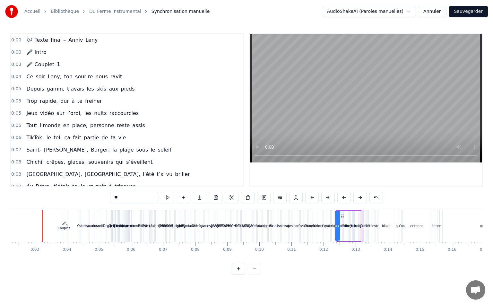
click at [359, 195] on button at bounding box center [359, 198] width 13 height 12
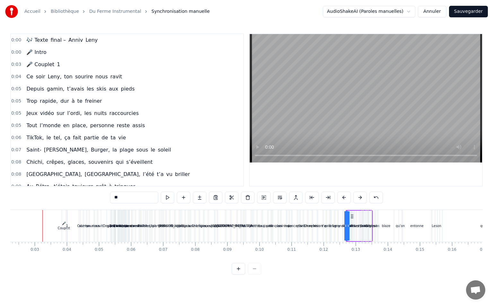
click at [359, 195] on button at bounding box center [359, 198] width 13 height 12
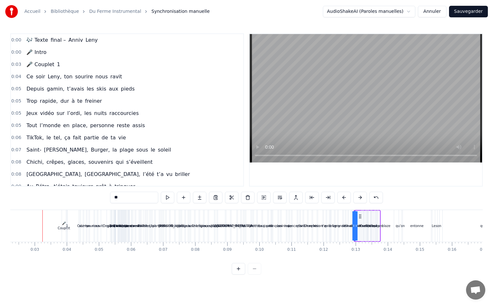
click at [359, 195] on button at bounding box center [359, 198] width 13 height 12
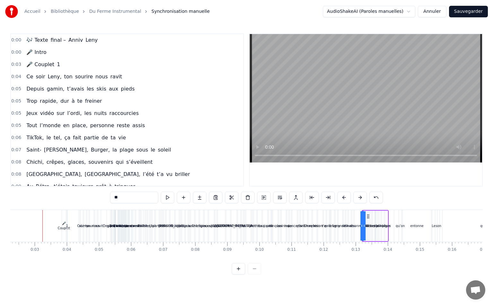
click at [359, 195] on button at bounding box center [359, 198] width 13 height 12
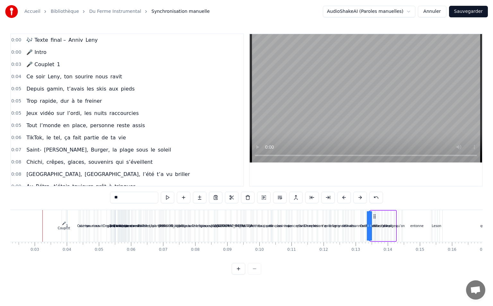
click at [359, 195] on button at bounding box center [359, 198] width 13 height 12
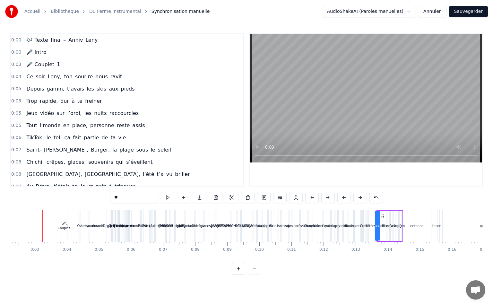
click at [359, 195] on button at bounding box center [359, 198] width 13 height 12
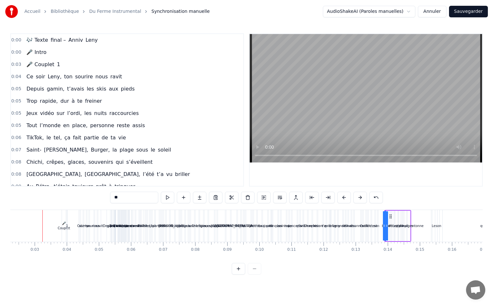
click at [359, 195] on button at bounding box center [359, 198] width 13 height 12
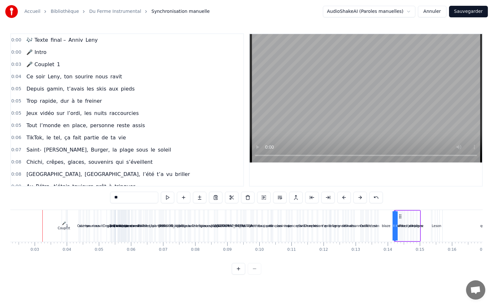
click at [359, 195] on button at bounding box center [359, 198] width 13 height 12
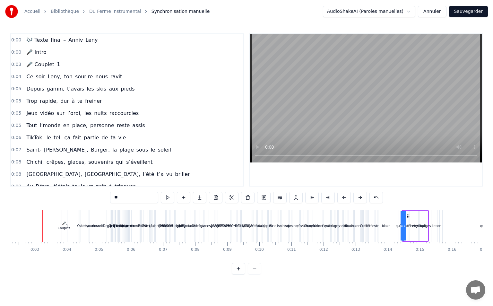
click at [359, 195] on button at bounding box center [359, 198] width 13 height 12
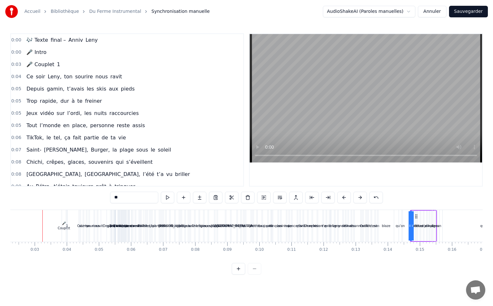
click at [359, 195] on button at bounding box center [359, 198] width 13 height 12
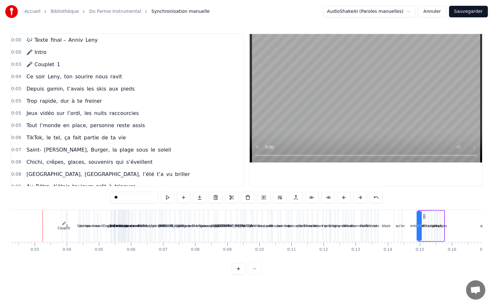
click at [359, 195] on button at bounding box center [359, 198] width 13 height 12
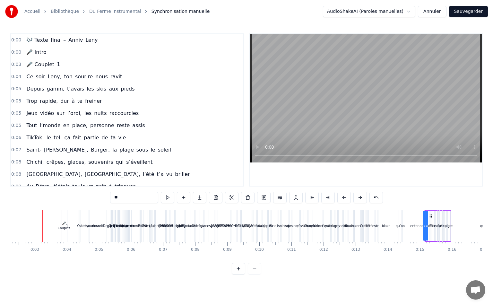
click at [359, 195] on button at bounding box center [359, 198] width 13 height 12
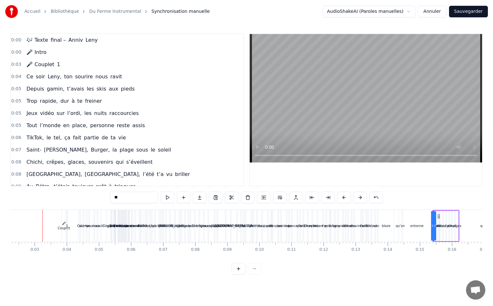
click at [359, 195] on button at bounding box center [359, 198] width 13 height 12
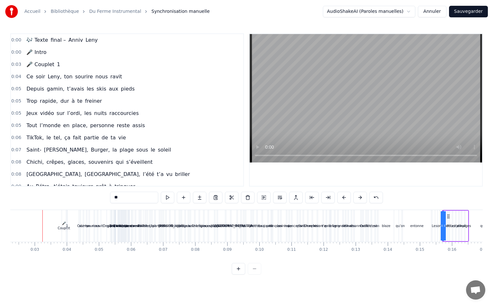
click at [359, 195] on button at bounding box center [359, 198] width 13 height 12
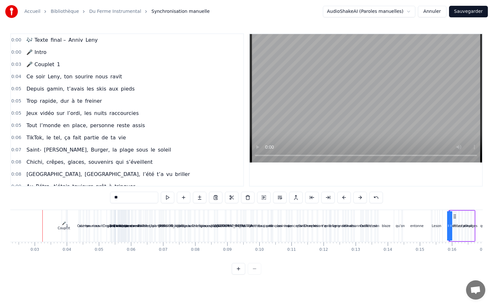
click at [359, 195] on button at bounding box center [359, 198] width 13 height 12
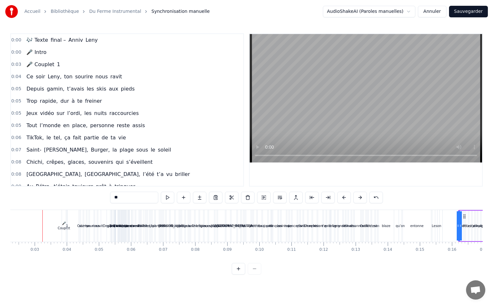
click at [359, 195] on button at bounding box center [359, 198] width 13 height 12
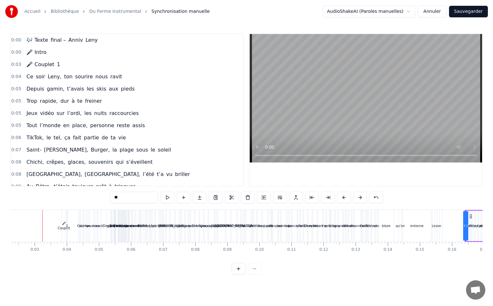
click at [359, 195] on button at bounding box center [359, 198] width 13 height 12
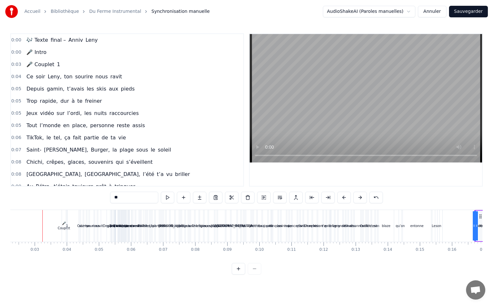
click at [359, 195] on button at bounding box center [359, 198] width 13 height 12
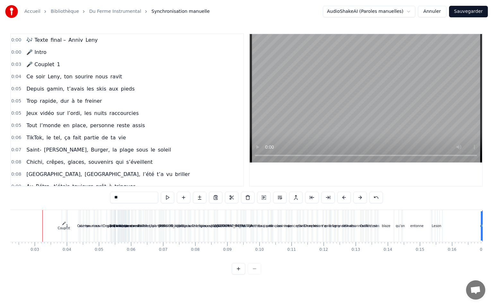
click at [359, 195] on button at bounding box center [359, 198] width 13 height 12
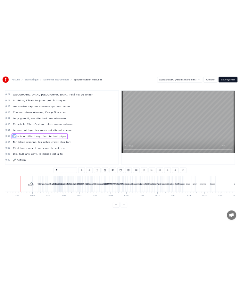
scroll to position [192, 0]
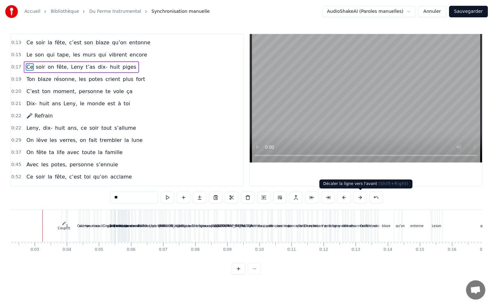
click at [359, 195] on button at bounding box center [359, 198] width 13 height 12
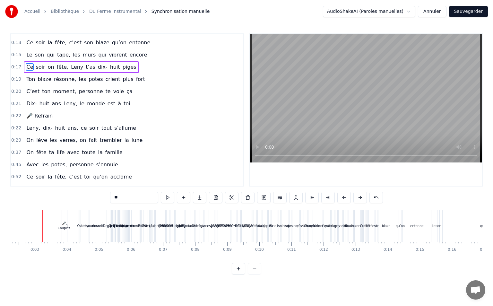
click at [358, 195] on button at bounding box center [359, 198] width 13 height 12
click at [357, 196] on button at bounding box center [359, 198] width 13 height 12
click at [356, 196] on button at bounding box center [359, 198] width 13 height 12
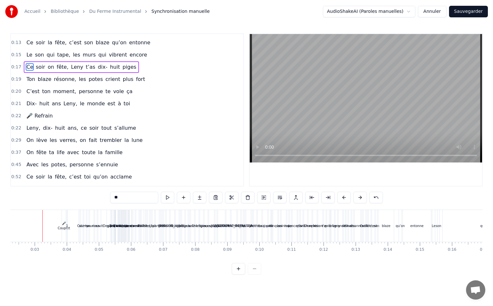
click at [356, 196] on button at bounding box center [359, 198] width 13 height 12
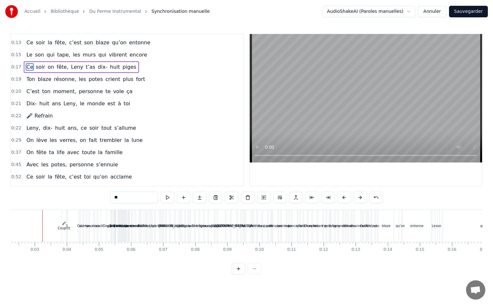
click at [356, 196] on button at bounding box center [359, 198] width 13 height 12
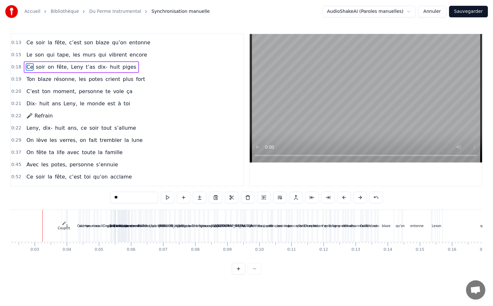
click at [356, 196] on button at bounding box center [359, 198] width 13 height 12
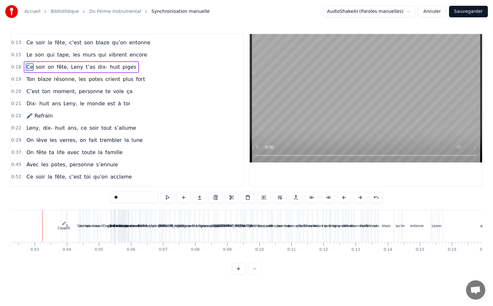
click at [356, 196] on button at bounding box center [359, 198] width 13 height 12
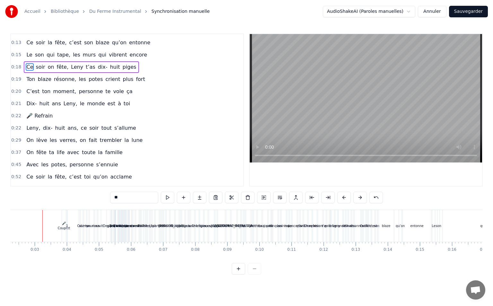
click at [354, 196] on button at bounding box center [359, 198] width 13 height 12
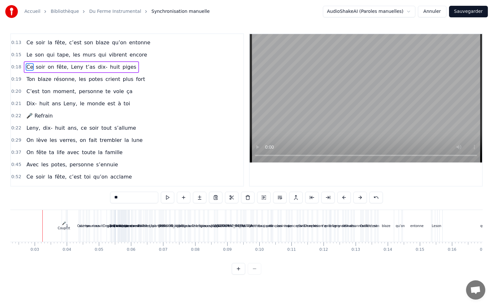
click at [354, 196] on button at bounding box center [359, 198] width 13 height 12
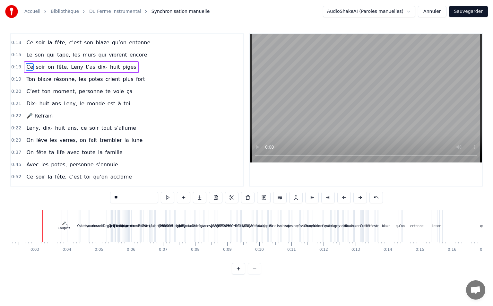
click at [354, 196] on button at bounding box center [359, 198] width 13 height 12
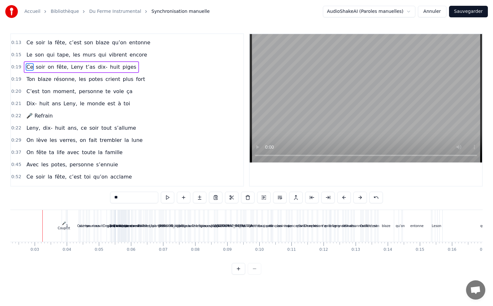
click at [354, 195] on button at bounding box center [359, 198] width 13 height 12
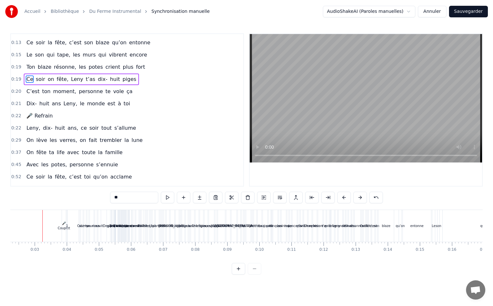
click at [354, 195] on button at bounding box center [359, 198] width 13 height 12
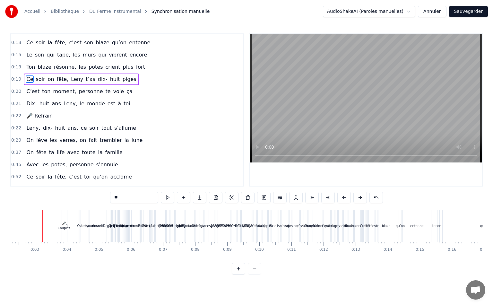
click at [354, 195] on button at bounding box center [359, 198] width 13 height 12
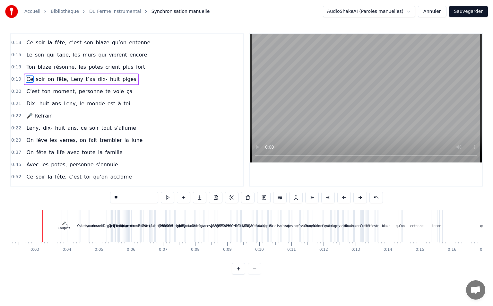
click at [354, 195] on button at bounding box center [359, 198] width 13 height 12
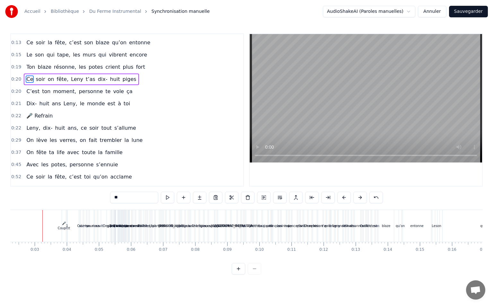
click at [354, 195] on button at bounding box center [359, 198] width 13 height 12
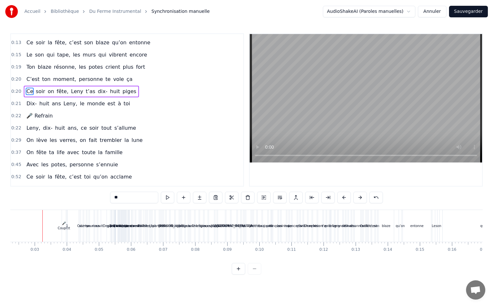
click at [354, 195] on button at bounding box center [359, 198] width 13 height 12
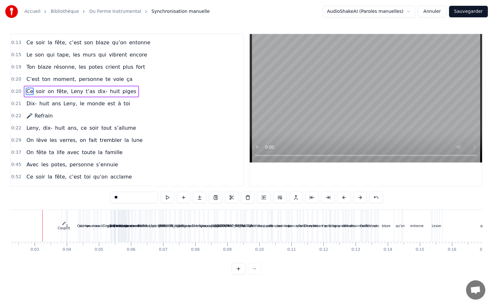
click at [354, 195] on button at bounding box center [359, 198] width 13 height 12
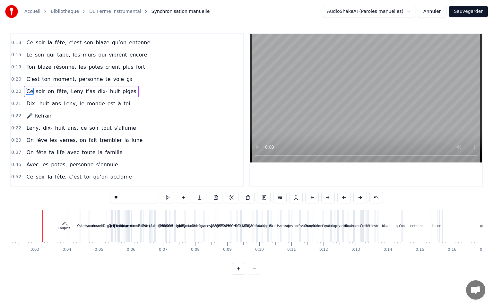
click at [354, 195] on button at bounding box center [359, 198] width 13 height 12
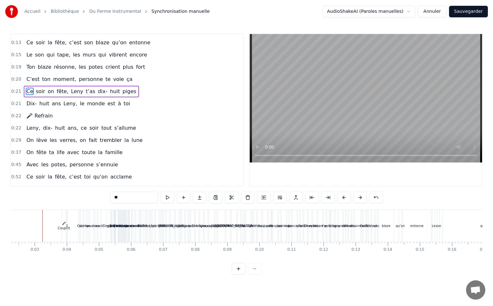
click at [354, 195] on button at bounding box center [359, 198] width 13 height 12
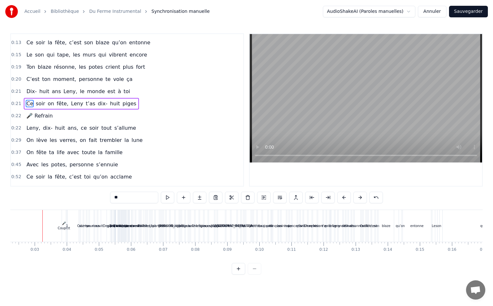
click at [354, 195] on button at bounding box center [359, 198] width 13 height 12
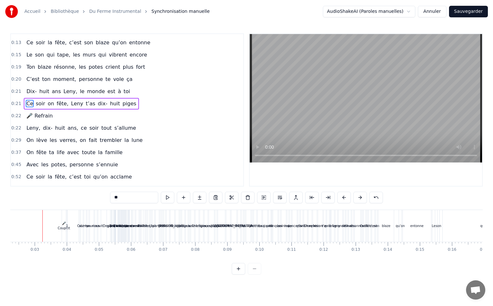
click at [354, 195] on button at bounding box center [359, 198] width 13 height 12
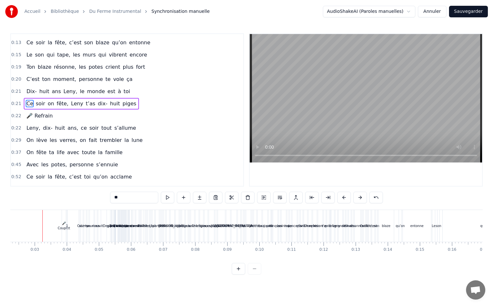
click at [354, 195] on button at bounding box center [359, 198] width 13 height 12
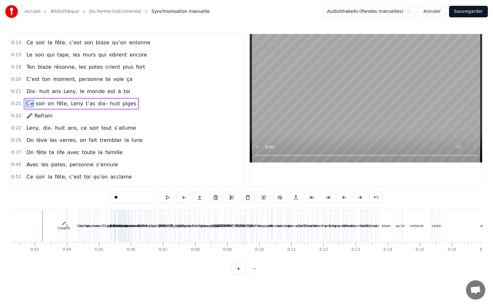
click at [354, 195] on button at bounding box center [359, 198] width 13 height 12
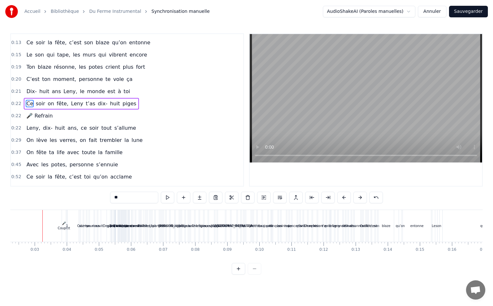
click at [354, 195] on button at bounding box center [359, 198] width 13 height 12
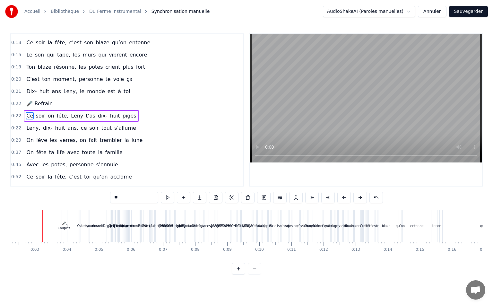
click at [354, 195] on button at bounding box center [359, 198] width 13 height 12
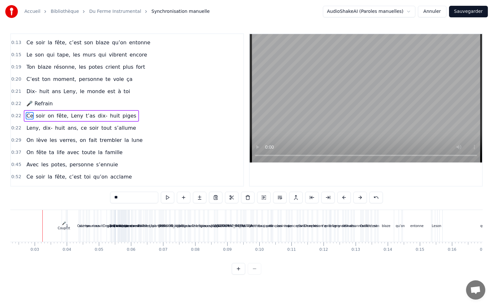
click at [354, 195] on button at bounding box center [359, 198] width 13 height 12
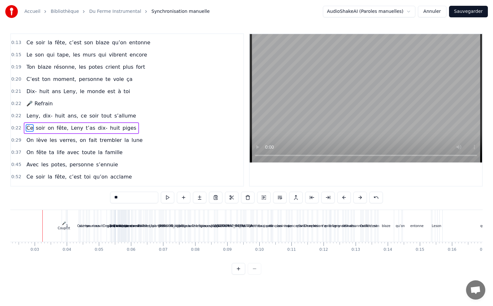
click at [354, 195] on button at bounding box center [359, 198] width 13 height 12
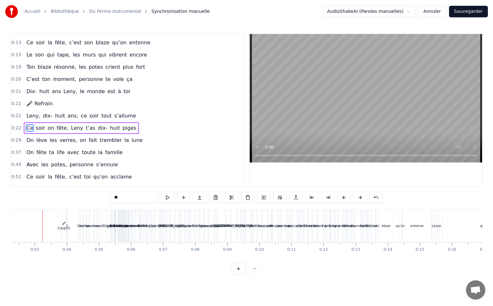
click at [354, 195] on button at bounding box center [359, 198] width 13 height 12
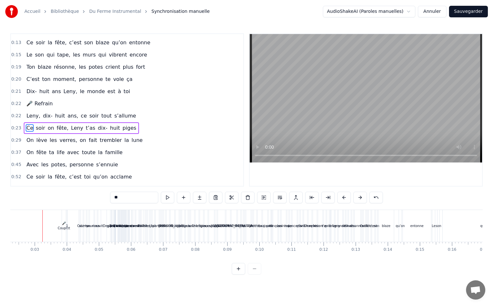
click at [354, 195] on button at bounding box center [359, 198] width 13 height 12
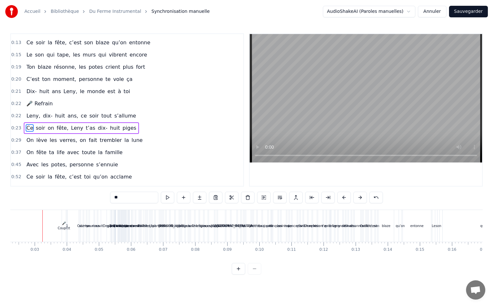
click at [354, 195] on button at bounding box center [359, 198] width 13 height 12
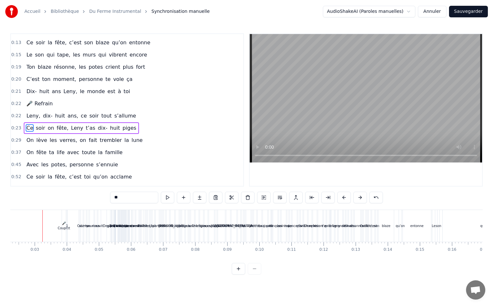
click at [354, 195] on button at bounding box center [359, 198] width 13 height 12
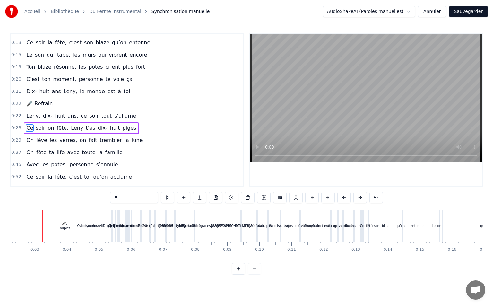
click at [354, 195] on button at bounding box center [359, 198] width 13 height 12
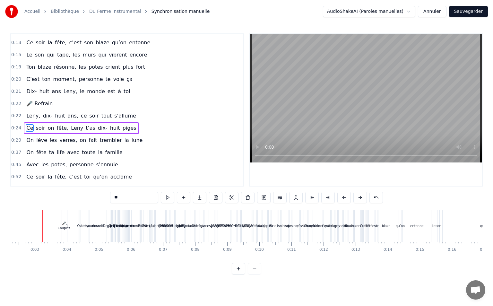
click at [354, 195] on button at bounding box center [359, 198] width 13 height 12
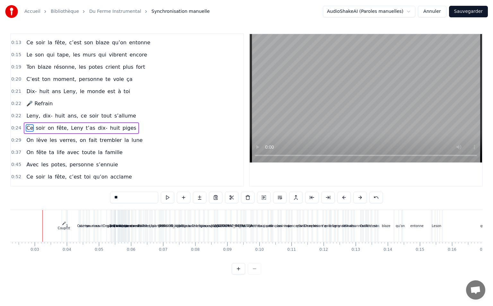
click at [354, 195] on button at bounding box center [359, 198] width 13 height 12
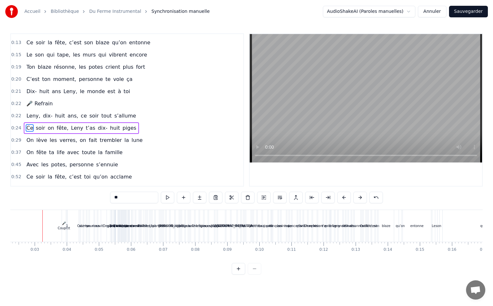
click at [354, 195] on button at bounding box center [359, 198] width 13 height 12
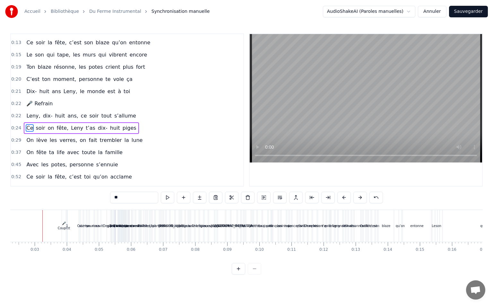
click at [354, 195] on button at bounding box center [359, 198] width 13 height 12
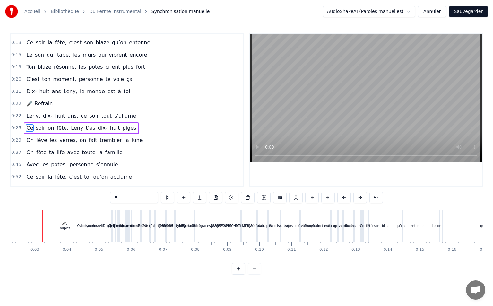
click at [354, 195] on button at bounding box center [359, 198] width 13 height 12
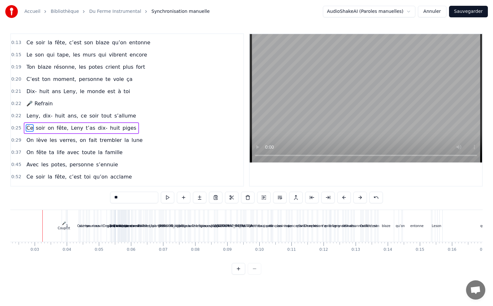
click at [354, 195] on button at bounding box center [359, 198] width 13 height 12
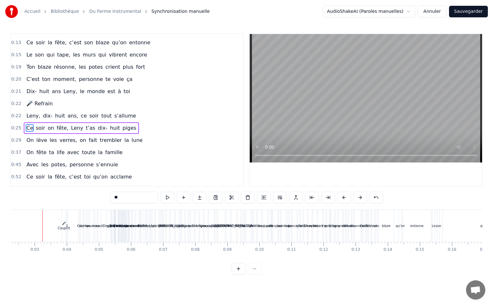
click at [354, 195] on button at bounding box center [359, 198] width 13 height 12
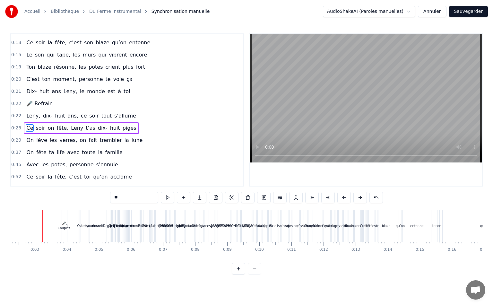
click at [354, 195] on button at bounding box center [359, 198] width 13 height 12
click at [296, 13] on div "Accueil Bibliothèque Du Ferme Instrumental Synchronisation manuelle AudioShakeA…" at bounding box center [246, 11] width 493 height 23
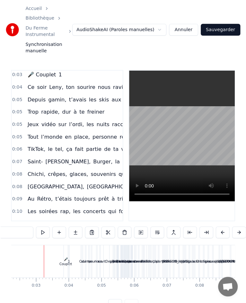
scroll to position [0, 0]
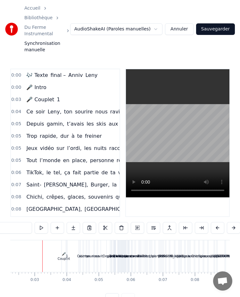
click at [27, 108] on span "Ce" at bounding box center [30, 111] width 8 height 7
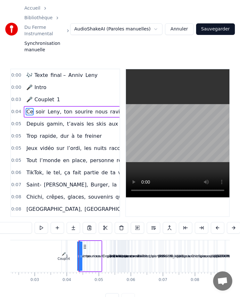
drag, startPoint x: 26, startPoint y: 89, endPoint x: 36, endPoint y: 161, distance: 72.6
click at [36, 161] on div "0:00 🎶 Texte final – [PERSON_NAME] 0:00 🎤 Intro 0:03 🎤 Couplet 1 0:04 Ce soir L…" at bounding box center [65, 143] width 110 height 149
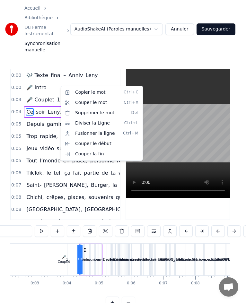
click at [23, 84] on html "Accueil Bibliothèque Du Ferme Instrumental Synchronisation manuelle AudioShakeA…" at bounding box center [123, 159] width 246 height 318
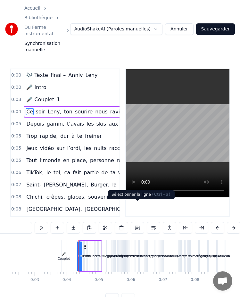
click at [138, 222] on button at bounding box center [137, 228] width 13 height 12
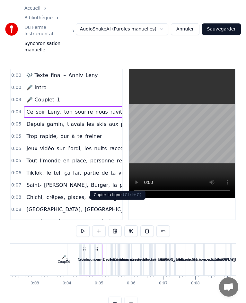
click at [117, 225] on button at bounding box center [114, 231] width 13 height 12
click at [147, 225] on button at bounding box center [146, 231] width 13 height 12
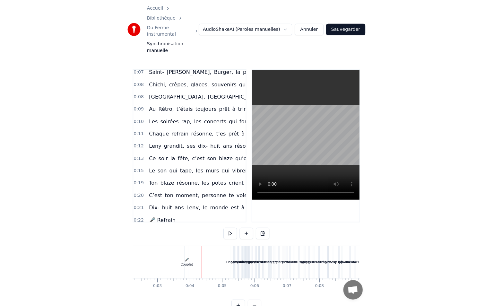
scroll to position [128, 0]
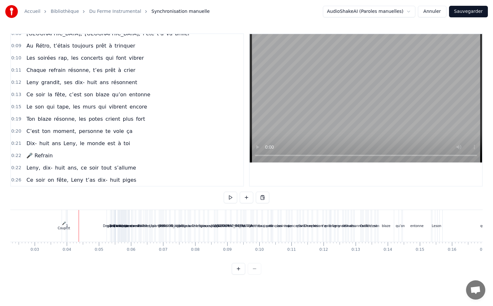
click at [31, 167] on span "Leny," at bounding box center [33, 167] width 15 height 7
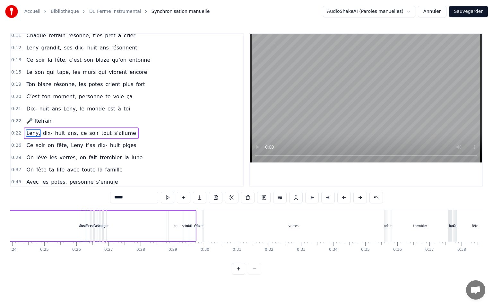
scroll to position [0, 772]
click at [135, 235] on div "ans," at bounding box center [78, 225] width 168 height 30
type input "****"
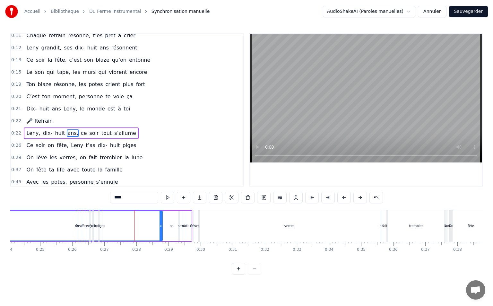
scroll to position [186, 0]
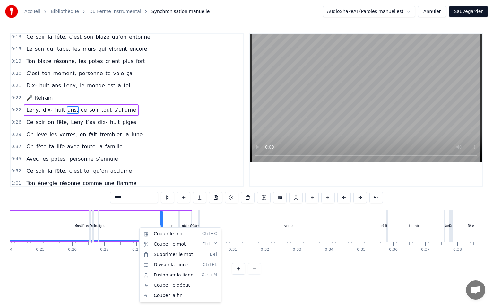
click at [133, 211] on html "Accueil Bibliothèque Du Ferme Instrumental Synchronisation manuelle AudioShakeA…" at bounding box center [246, 142] width 493 height 285
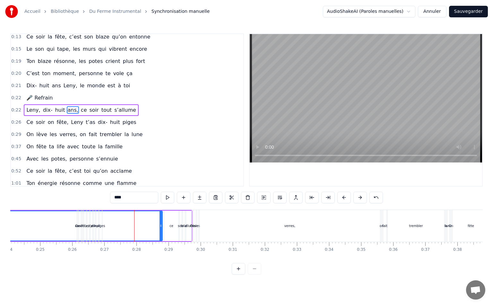
click at [135, 211] on div "ans," at bounding box center [78, 225] width 167 height 29
click at [14, 120] on span "0:26" at bounding box center [16, 122] width 10 height 6
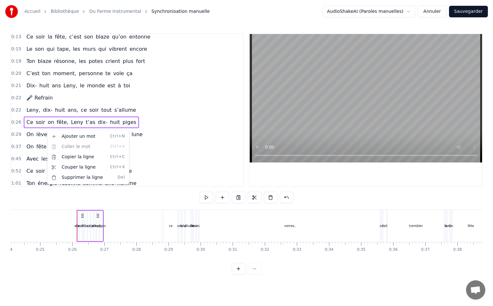
click at [169, 136] on html "Accueil Bibliothèque Du Ferme Instrumental Synchronisation manuelle AudioShakeA…" at bounding box center [246, 142] width 493 height 285
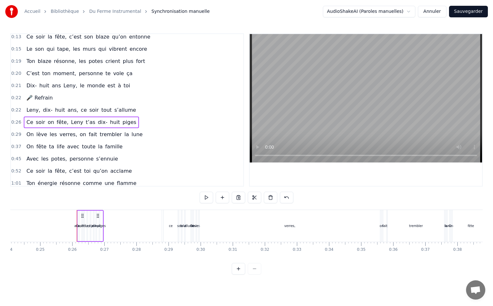
click at [24, 133] on div "On lève les verres, on fait trembler la lune" at bounding box center [84, 135] width 121 height 12
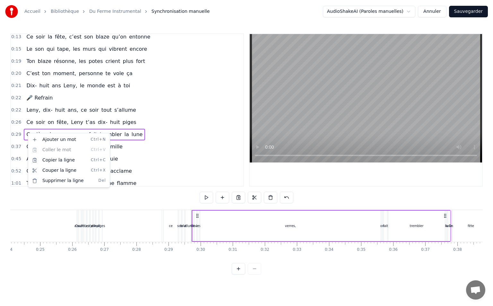
click at [122, 127] on html "Accueil Bibliothèque Du Ferme Instrumental Synchronisation manuelle AudioShakeA…" at bounding box center [246, 142] width 493 height 285
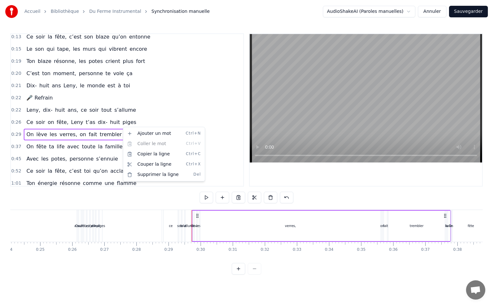
click at [153, 117] on html "Accueil Bibliothèque Du Ferme Instrumental Synchronisation manuelle AudioShakeA…" at bounding box center [246, 142] width 493 height 285
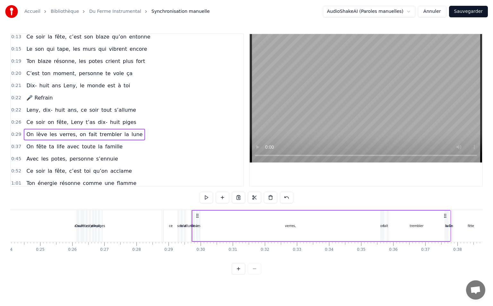
click at [136, 128] on div "0:26 Ce soir on fête, Leny t’as dix- huit piges" at bounding box center [127, 122] width 232 height 12
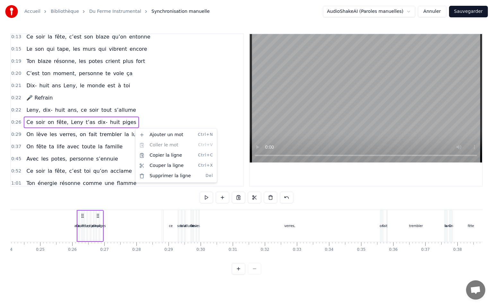
click at [141, 121] on html "Accueil Bibliothèque Du Ferme Instrumental Synchronisation manuelle AudioShakeA…" at bounding box center [246, 142] width 493 height 285
click at [15, 129] on div "0:29 On lève les verres, on fait trembler la lune" at bounding box center [127, 134] width 232 height 12
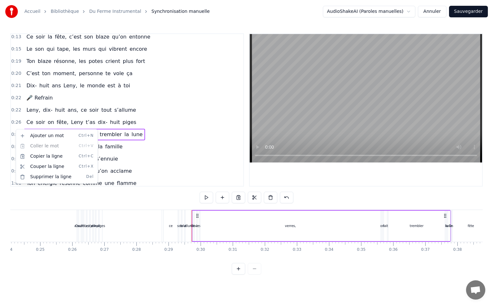
click at [15, 129] on html "Accueil Bibliothèque Du Ferme Instrumental Synchronisation manuelle AudioShakeA…" at bounding box center [246, 142] width 493 height 285
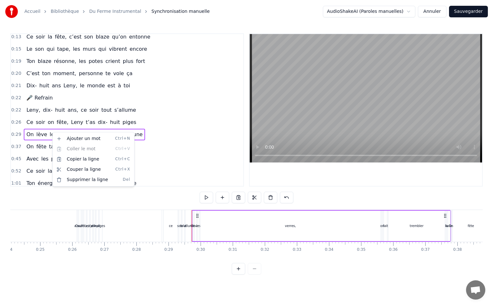
click at [130, 126] on div "0:26 Ce soir on fête, Leny t’as dix- huit piges" at bounding box center [127, 122] width 232 height 12
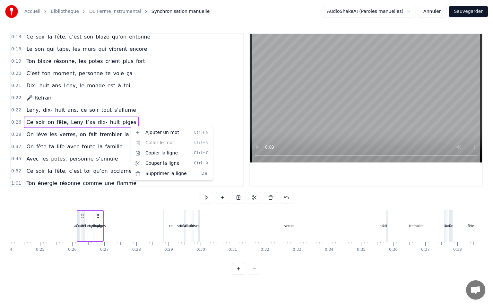
click at [147, 121] on html "Accueil Bibliothèque Du Ferme Instrumental Synchronisation manuelle AudioShakeA…" at bounding box center [246, 142] width 493 height 285
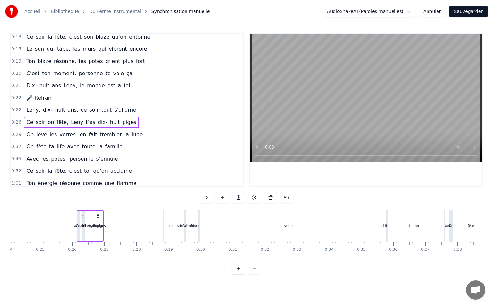
click at [142, 131] on div "0:29 On lève les verres, on fait trembler la lune" at bounding box center [127, 134] width 232 height 12
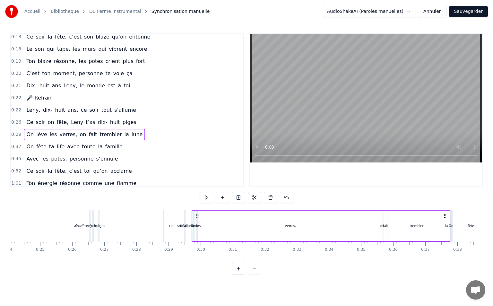
drag, startPoint x: 129, startPoint y: 129, endPoint x: 124, endPoint y: 123, distance: 8.2
click at [124, 123] on div "0:00 🎶 Texte final – [PERSON_NAME] 0:00 🎤 Intro 0:03 🎤 Couplet 1 0:05 Depuis ga…" at bounding box center [127, 109] width 234 height 153
click at [142, 120] on html "Accueil Bibliothèque Du Ferme Instrumental Synchronisation manuelle AudioShakeA…" at bounding box center [246, 142] width 493 height 285
click at [97, 124] on span "dix-" at bounding box center [102, 121] width 11 height 7
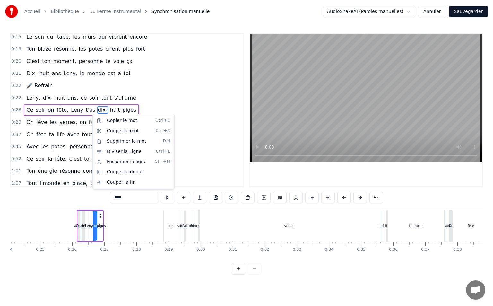
click at [15, 116] on div "0:29 On lève les verres, on fait trembler la lune" at bounding box center [127, 122] width 232 height 12
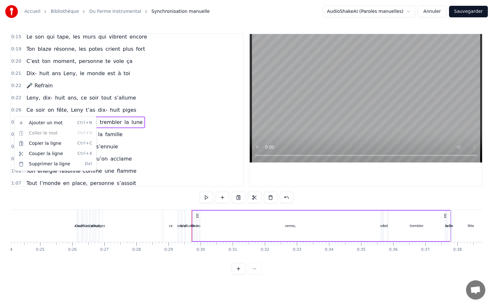
click at [12, 115] on html "Accueil Bibliothèque Du Ferme Instrumental Synchronisation manuelle AudioShakeA…" at bounding box center [246, 142] width 493 height 285
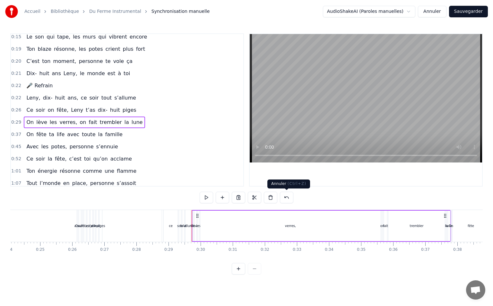
click at [290, 198] on button at bounding box center [286, 198] width 13 height 12
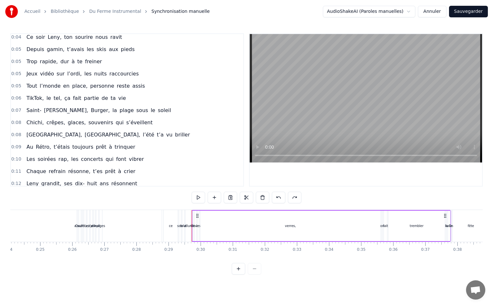
scroll to position [0, 0]
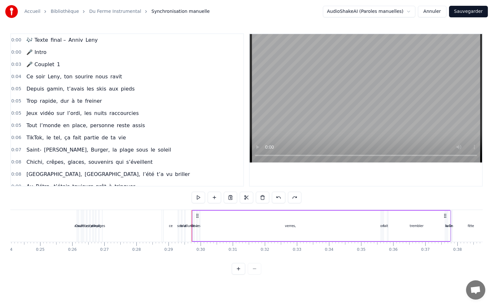
click at [26, 75] on span "Ce" at bounding box center [30, 76] width 8 height 7
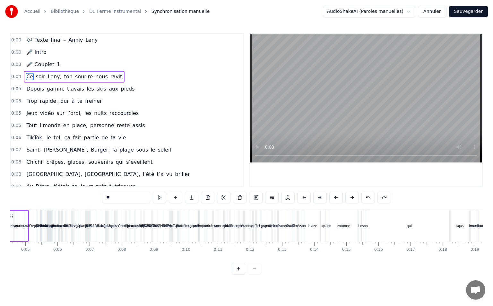
scroll to position [0, 108]
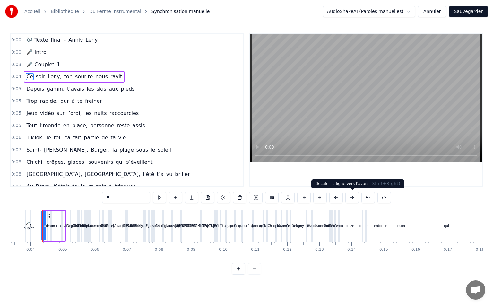
click at [350, 194] on button at bounding box center [351, 198] width 13 height 12
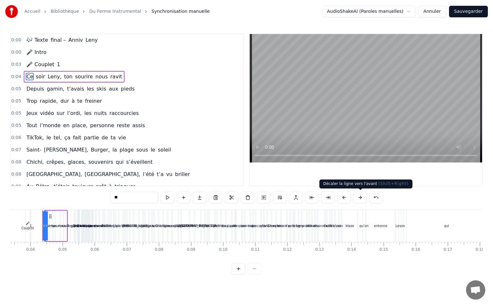
click at [362, 201] on button at bounding box center [359, 198] width 13 height 12
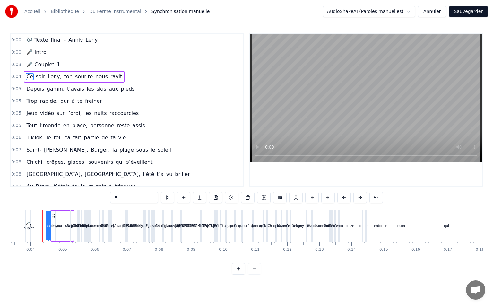
click at [362, 201] on button at bounding box center [359, 198] width 13 height 12
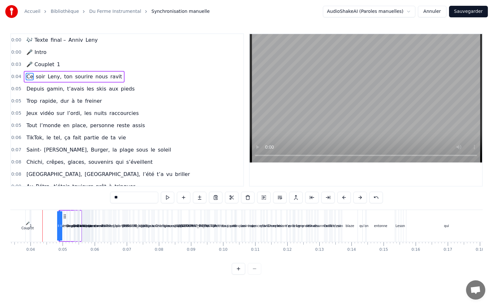
click at [362, 201] on button at bounding box center [359, 198] width 13 height 12
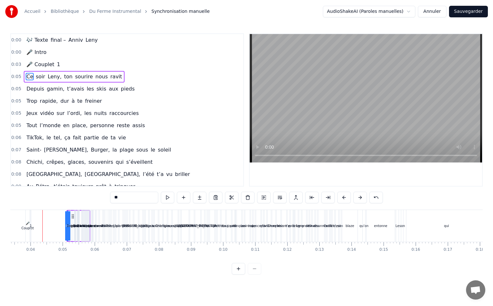
click at [362, 201] on button at bounding box center [359, 198] width 13 height 12
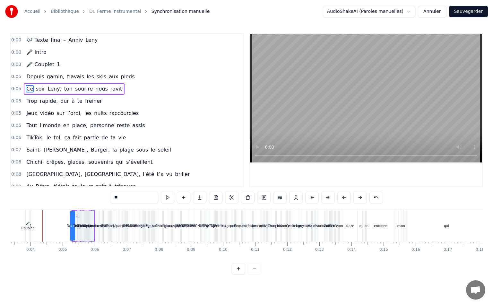
click at [362, 201] on button at bounding box center [359, 198] width 13 height 12
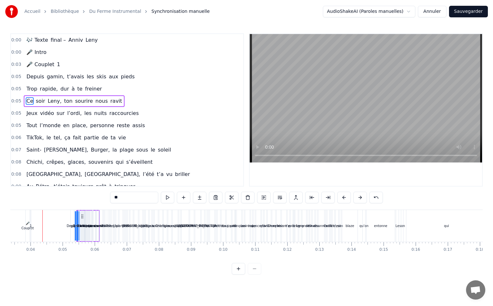
click at [362, 201] on button at bounding box center [359, 198] width 13 height 12
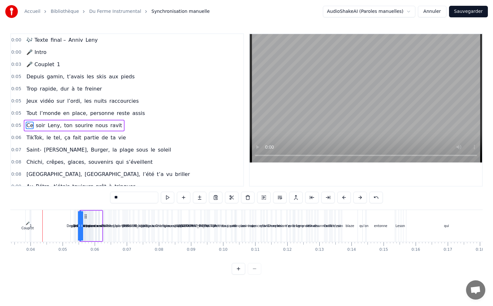
click at [362, 201] on button at bounding box center [359, 198] width 13 height 12
click at [363, 201] on button at bounding box center [359, 198] width 13 height 12
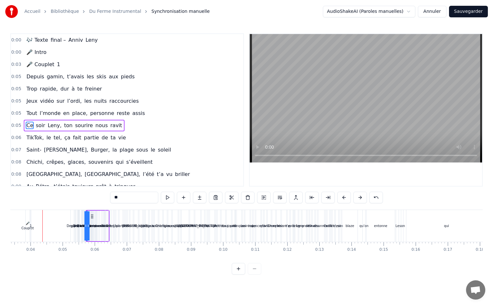
click at [363, 201] on button at bounding box center [359, 198] width 13 height 12
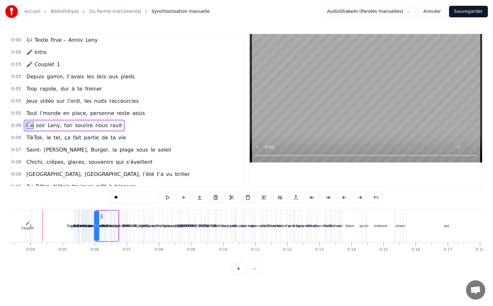
click at [363, 201] on button at bounding box center [359, 198] width 13 height 12
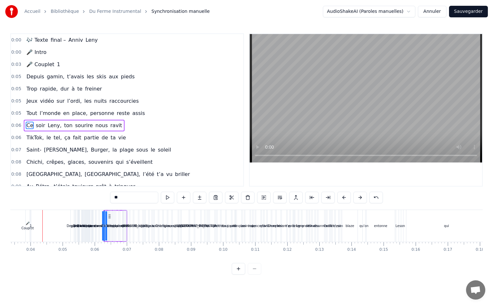
click at [363, 201] on button at bounding box center [359, 198] width 13 height 12
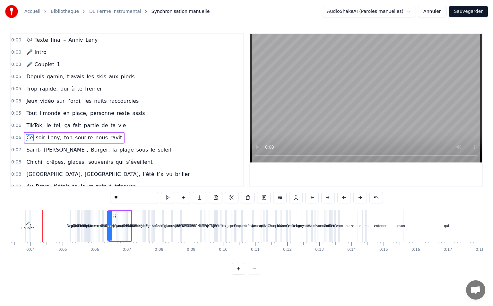
click at [363, 201] on button at bounding box center [359, 198] width 13 height 12
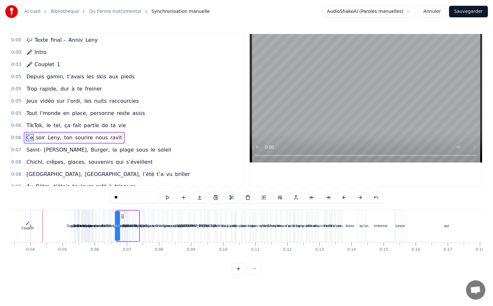
click at [363, 201] on button at bounding box center [359, 198] width 13 height 12
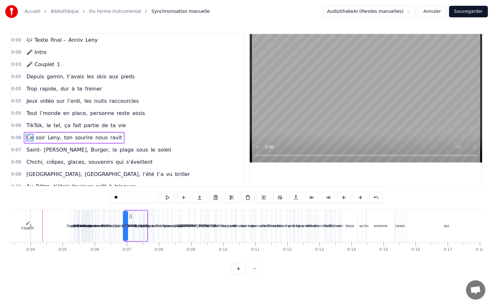
click at [363, 201] on button at bounding box center [359, 198] width 13 height 12
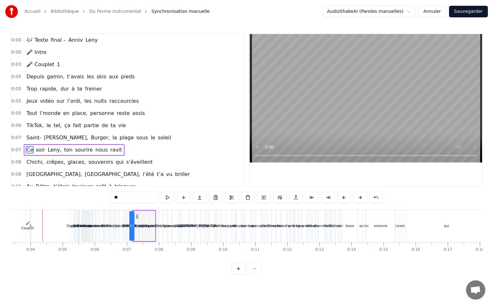
click at [363, 201] on button at bounding box center [359, 198] width 13 height 12
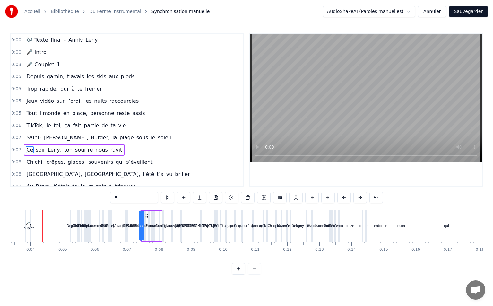
click at [363, 201] on button at bounding box center [359, 198] width 13 height 12
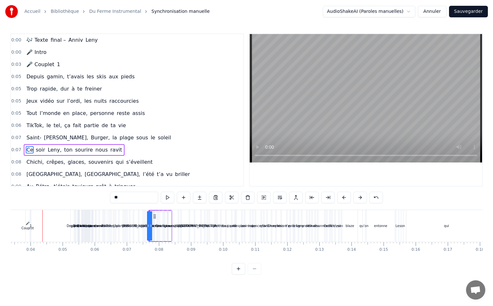
click at [363, 201] on button at bounding box center [359, 198] width 13 height 12
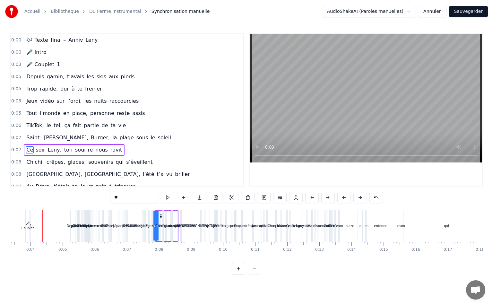
click at [363, 201] on button at bounding box center [359, 198] width 13 height 12
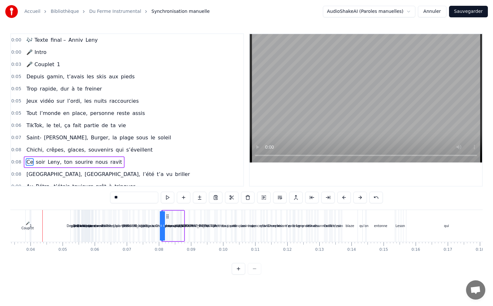
click at [363, 201] on button at bounding box center [359, 198] width 13 height 12
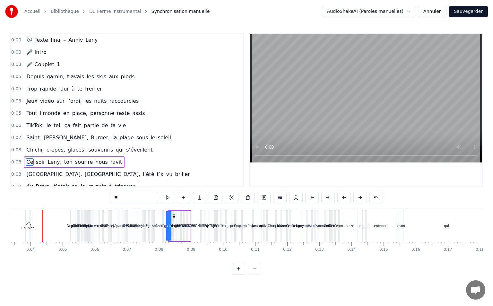
click at [363, 201] on button at bounding box center [359, 198] width 13 height 12
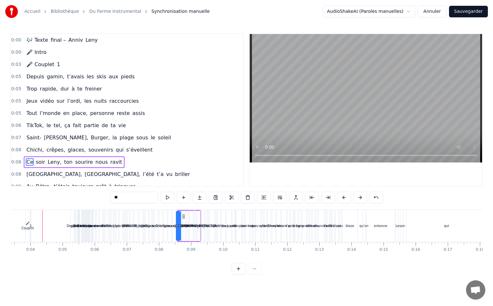
click at [363, 201] on button at bounding box center [359, 198] width 13 height 12
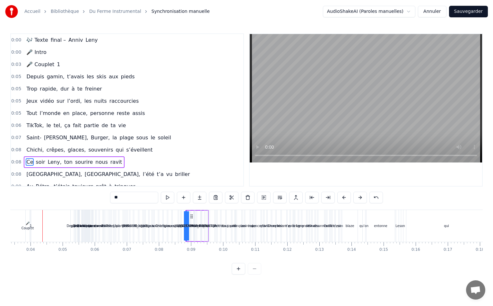
click at [363, 201] on button at bounding box center [359, 198] width 13 height 12
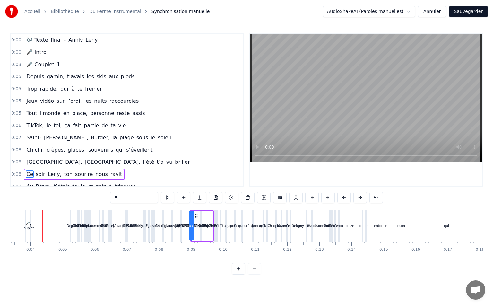
click at [363, 201] on button at bounding box center [359, 198] width 13 height 12
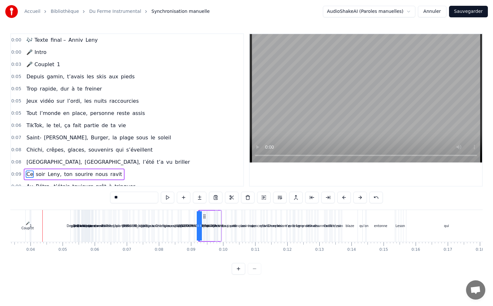
click at [363, 201] on button at bounding box center [359, 198] width 13 height 12
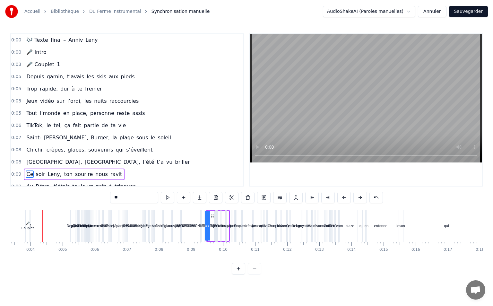
click at [363, 201] on button at bounding box center [359, 198] width 13 height 12
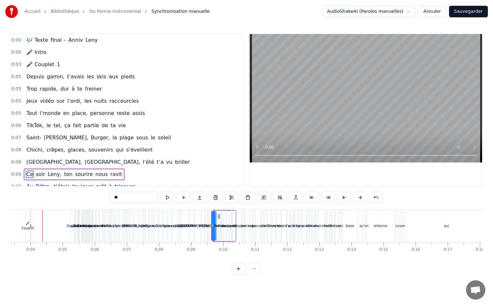
click at [363, 201] on button at bounding box center [359, 198] width 13 height 12
click at [364, 201] on button at bounding box center [359, 198] width 13 height 12
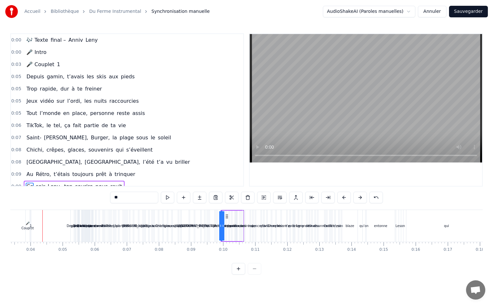
click at [364, 201] on button at bounding box center [359, 198] width 13 height 12
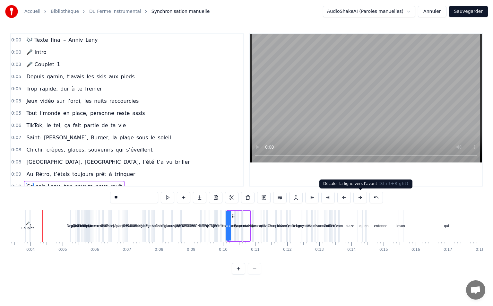
click at [357, 197] on button at bounding box center [359, 198] width 13 height 12
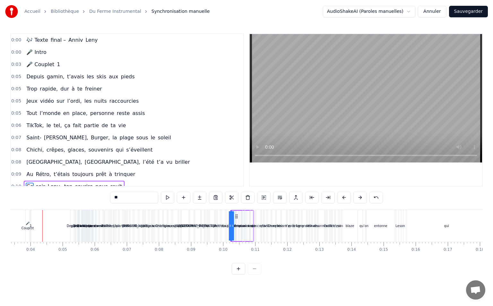
click
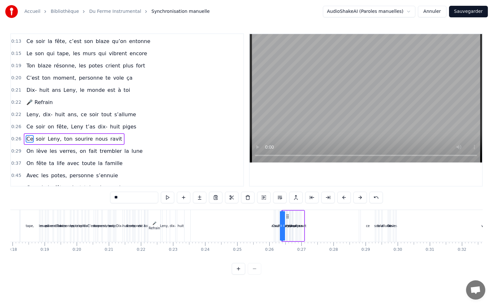
scroll to position [192, 0]
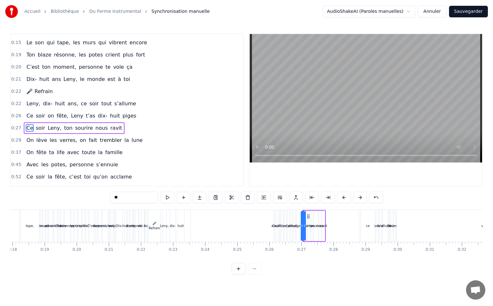
type input "****"
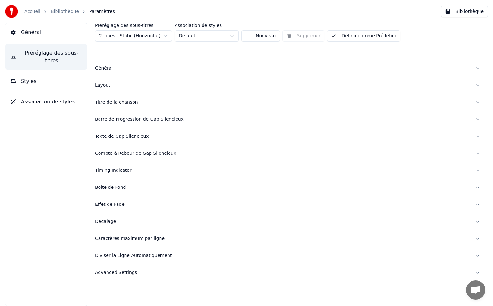
drag, startPoint x: 34, startPoint y: 35, endPoint x: 41, endPoint y: 32, distance: 7.2
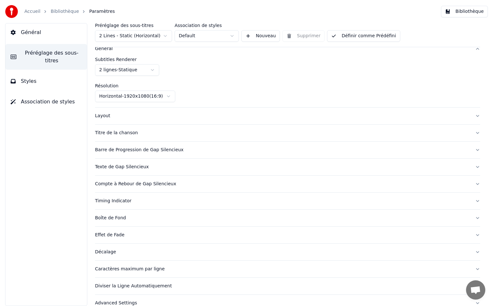
scroll to position [30, 0]
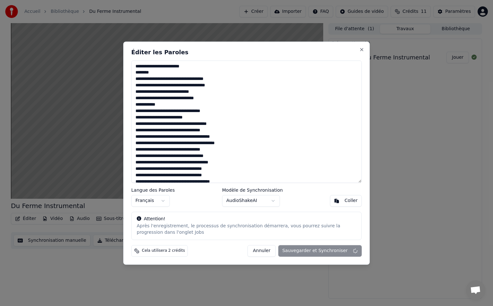
type textarea "**********"
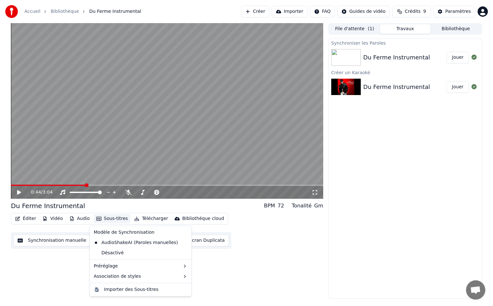
click at [110, 218] on button "Sous-titres" at bounding box center [112, 218] width 37 height 9
click at [127, 244] on div "AudioShakeAI (Paroles manuelles)" at bounding box center [135, 242] width 89 height 10
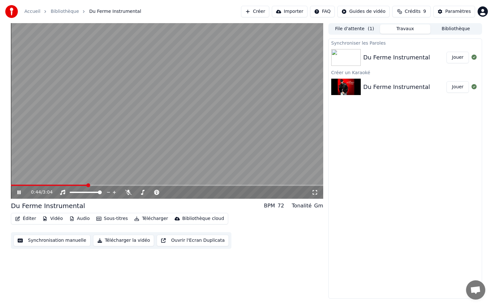
click at [117, 176] on video at bounding box center [167, 110] width 312 height 175
click at [52, 240] on button "Synchronisation manuelle" at bounding box center [51, 241] width 77 height 12
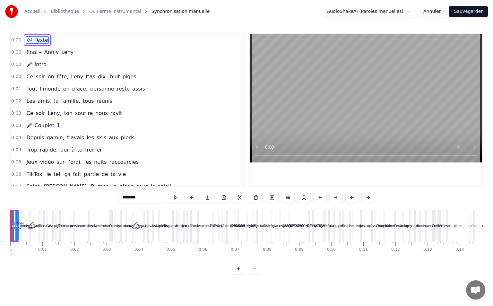
click at [14, 43] on span "0:00" at bounding box center [16, 40] width 10 height 6
click at [14, 40] on span "0:00" at bounding box center [16, 40] width 10 height 6
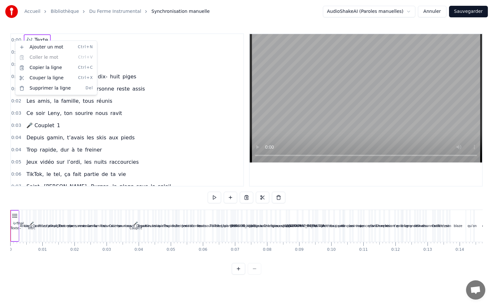
click at [14, 40] on html "Accueil Bibliothèque Du Ferme Instrumental Synchronisation manuelle AudioShakeA…" at bounding box center [246, 142] width 493 height 285
click at [133, 57] on html "Accueil Bibliothèque Du Ferme Instrumental Synchronisation manuelle AudioShakeA…" at bounding box center [246, 142] width 493 height 285
